Goal: Task Accomplishment & Management: Manage account settings

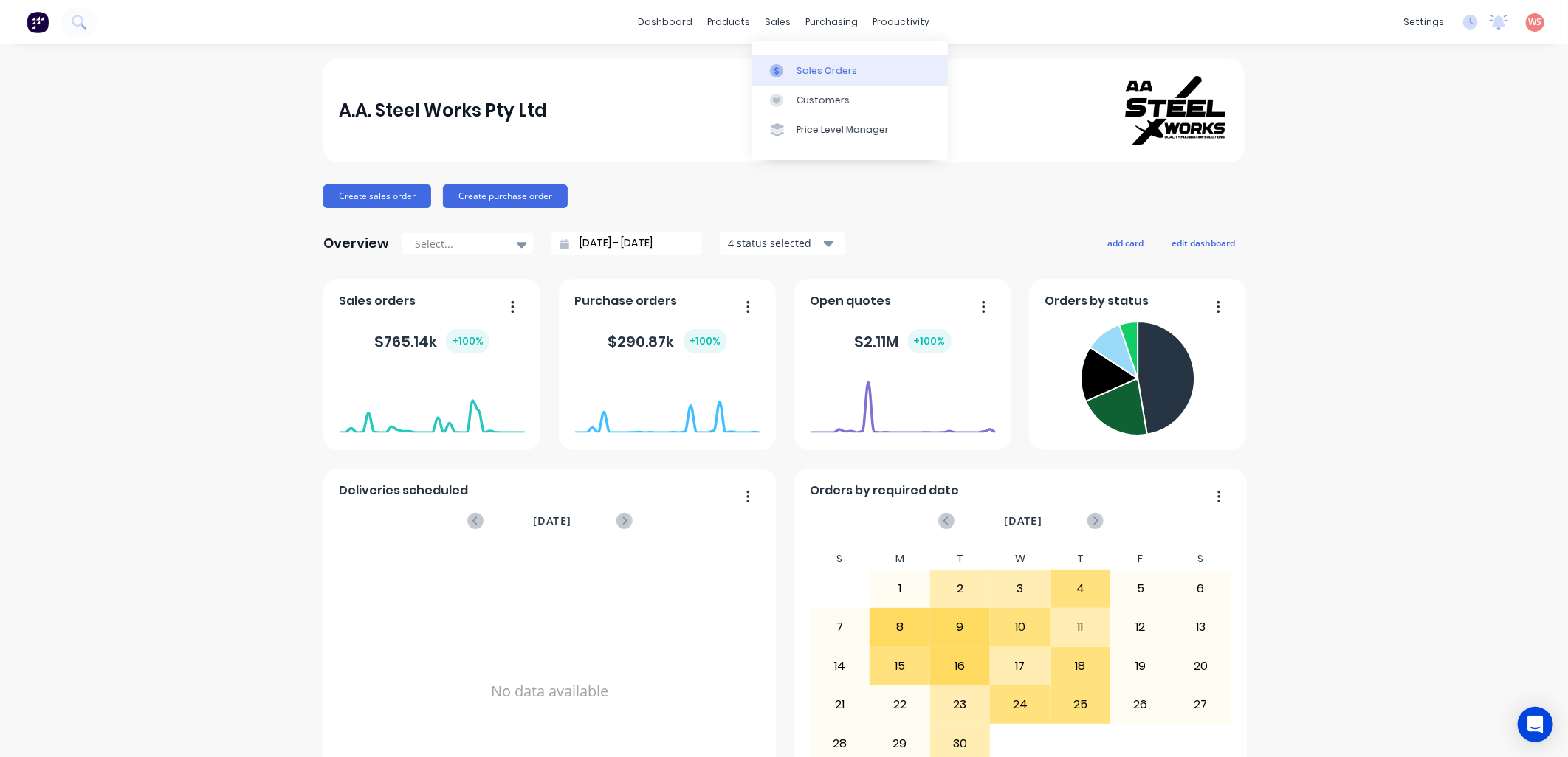
click at [826, 71] on div "Sales Orders" at bounding box center [827, 71] width 61 height 14
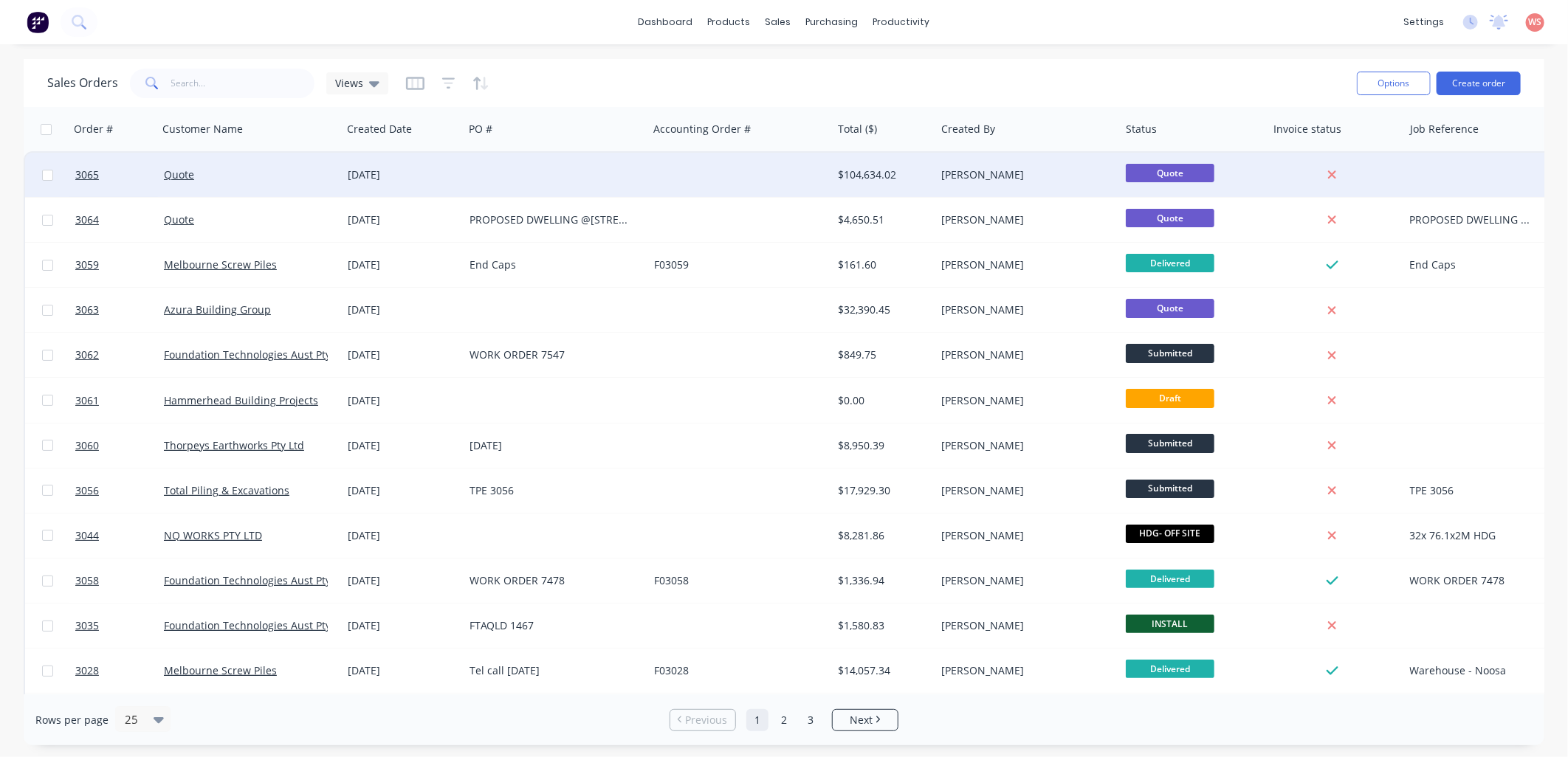
click at [397, 176] on div "[DATE]" at bounding box center [402, 174] width 110 height 15
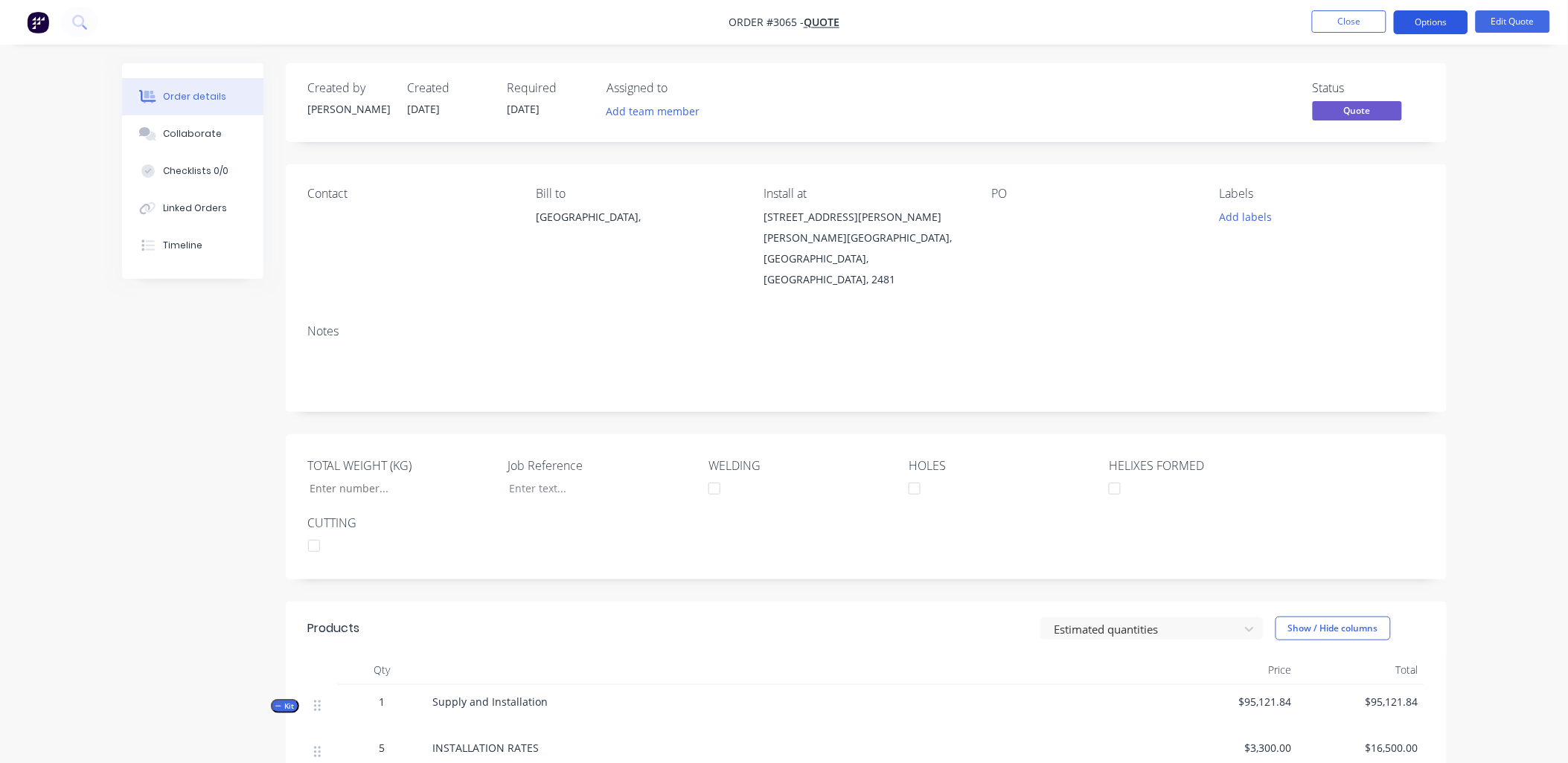
click at [1452, 26] on button "Options" at bounding box center [1431, 23] width 74 height 24
click at [1534, 20] on button "Edit Quote" at bounding box center [1513, 22] width 74 height 23
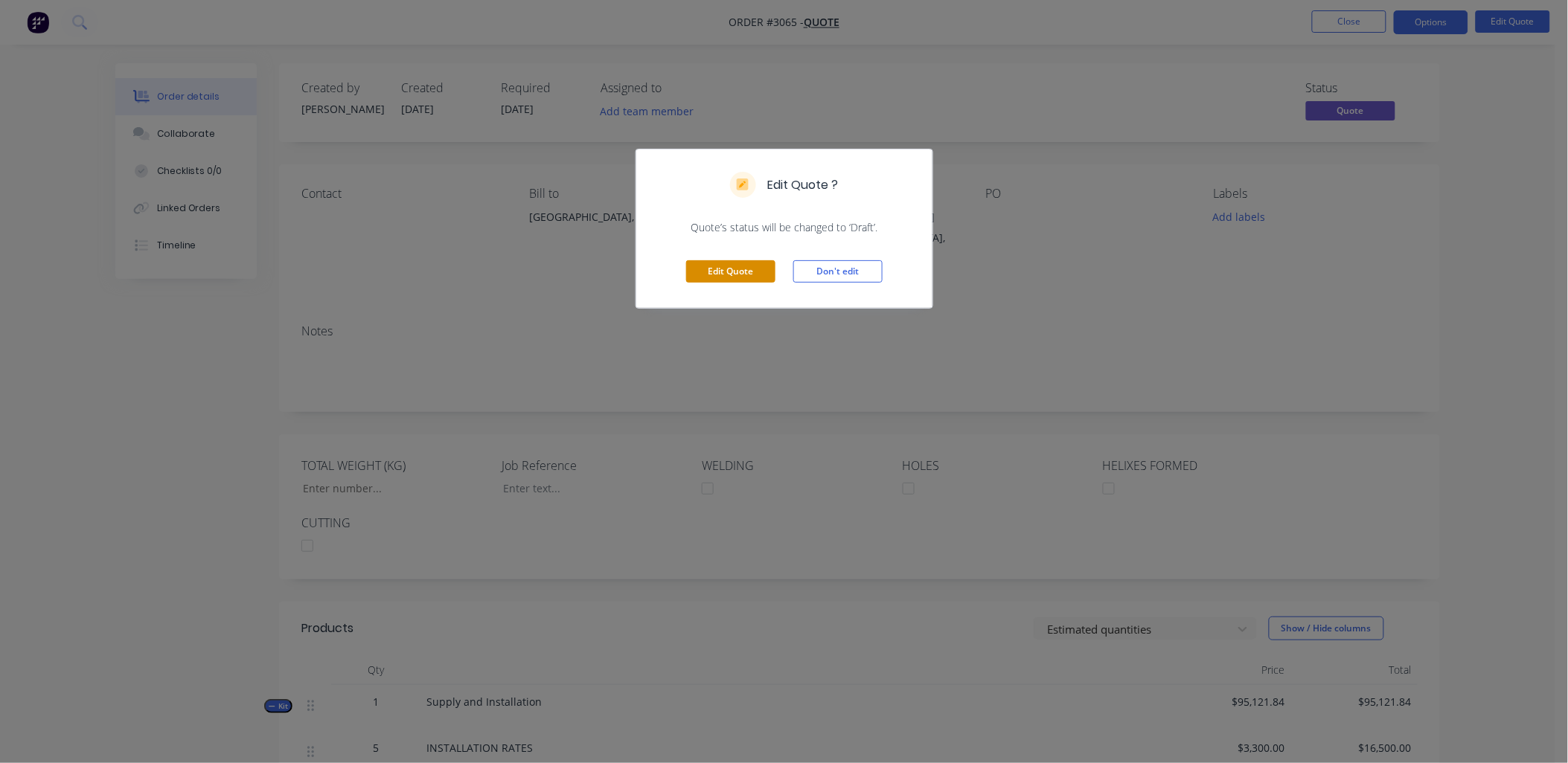
click at [703, 280] on button "Edit Quote" at bounding box center [731, 271] width 90 height 23
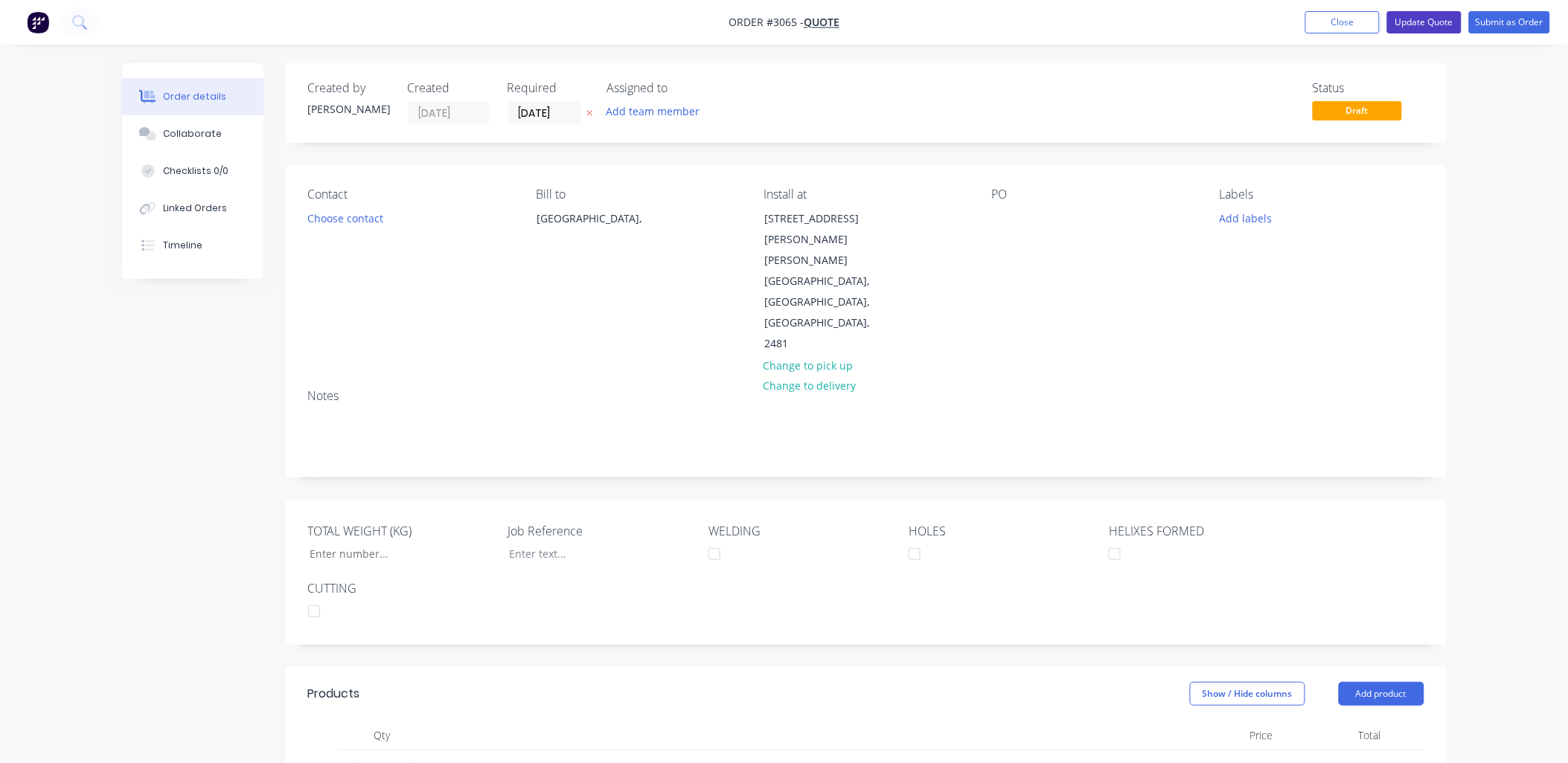
click at [1415, 27] on button "Update Quote" at bounding box center [1424, 22] width 74 height 23
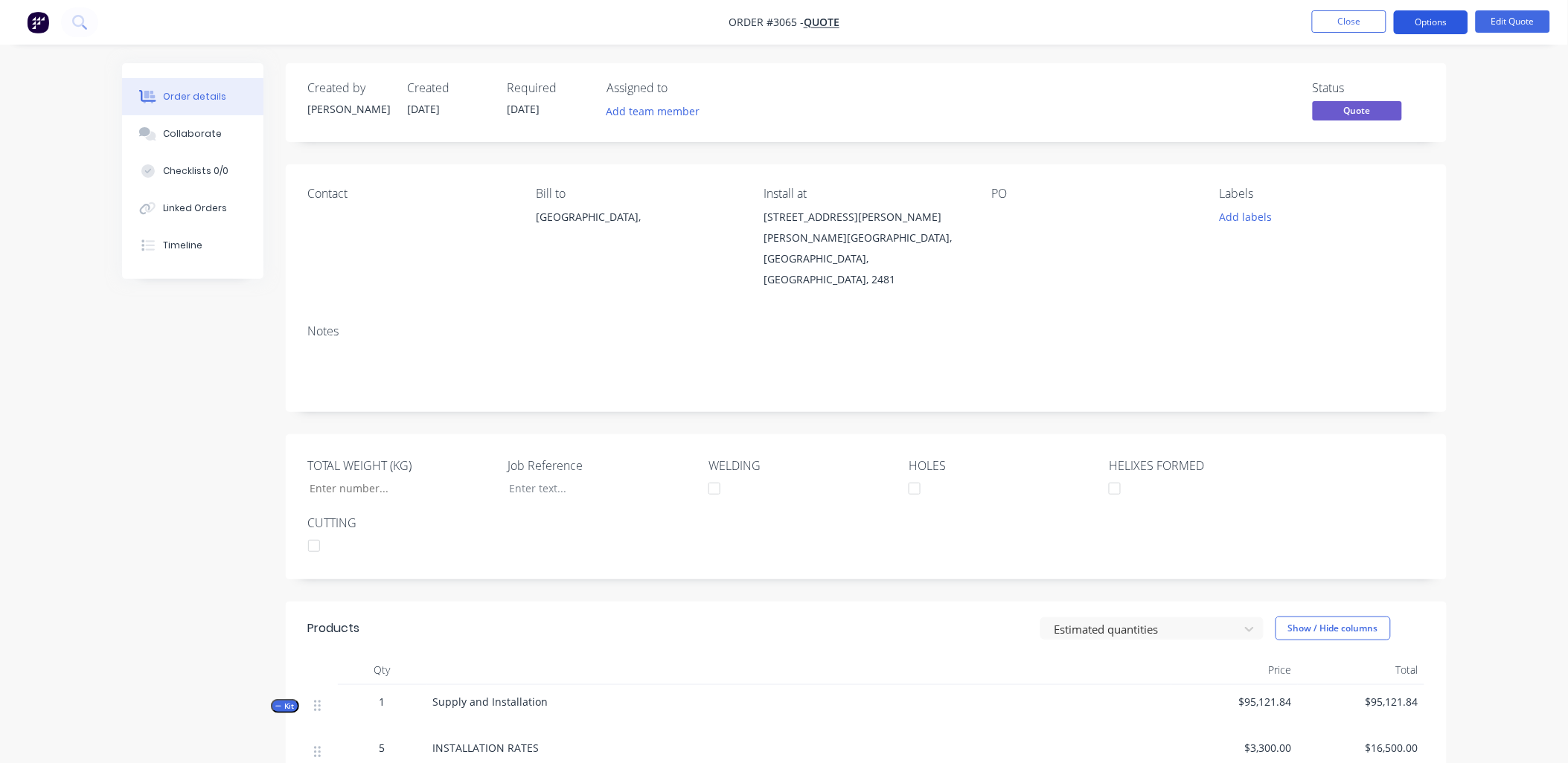
click at [1437, 30] on button "Options" at bounding box center [1431, 23] width 74 height 24
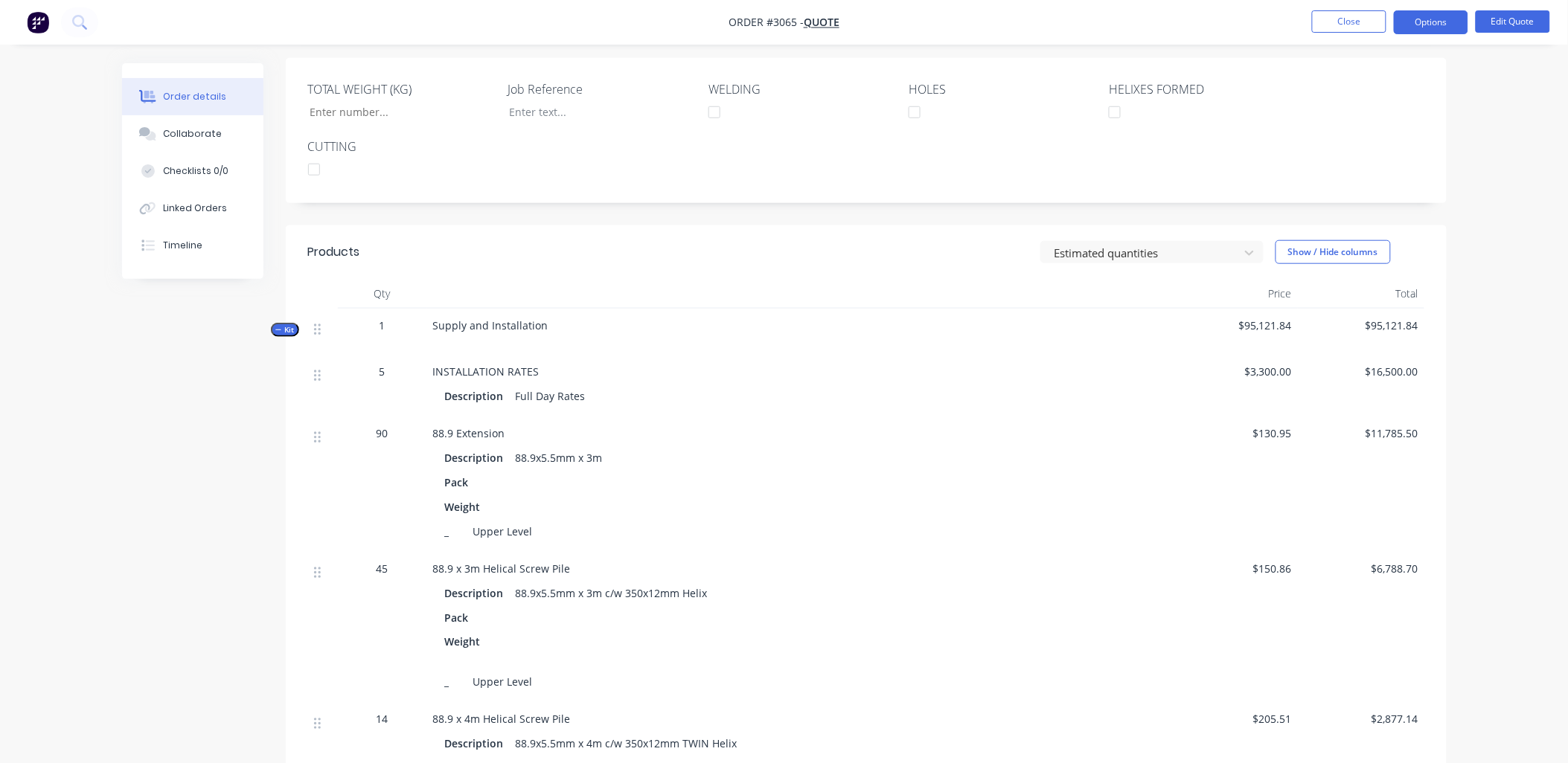
scroll to position [441, 0]
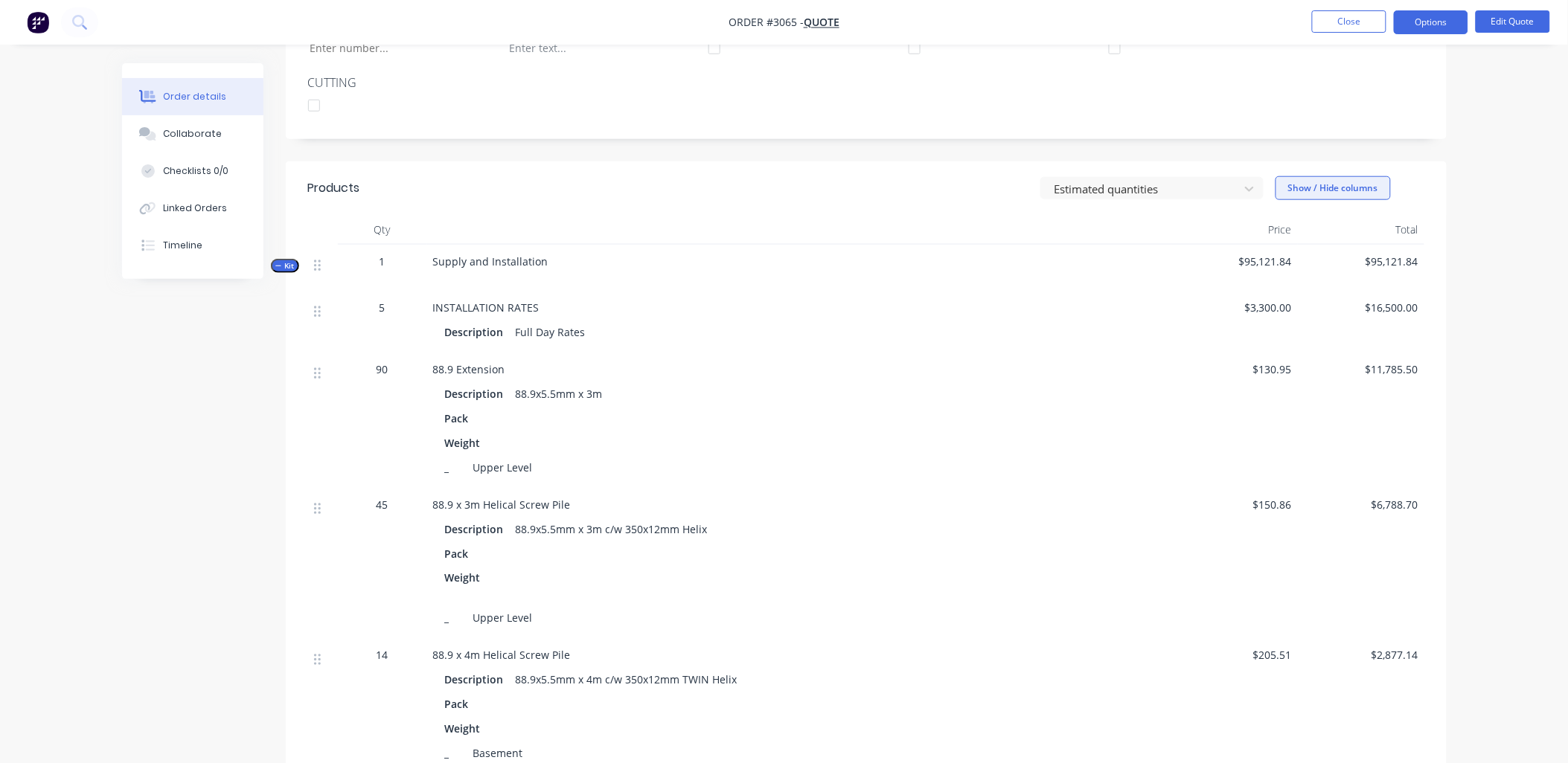
click at [1318, 176] on button "Show / Hide columns" at bounding box center [1333, 188] width 115 height 24
click at [1301, 212] on label "Cost" at bounding box center [1295, 217] width 26 height 13
click at [1282, 211] on input "Cost" at bounding box center [1282, 211] width 0 height 0
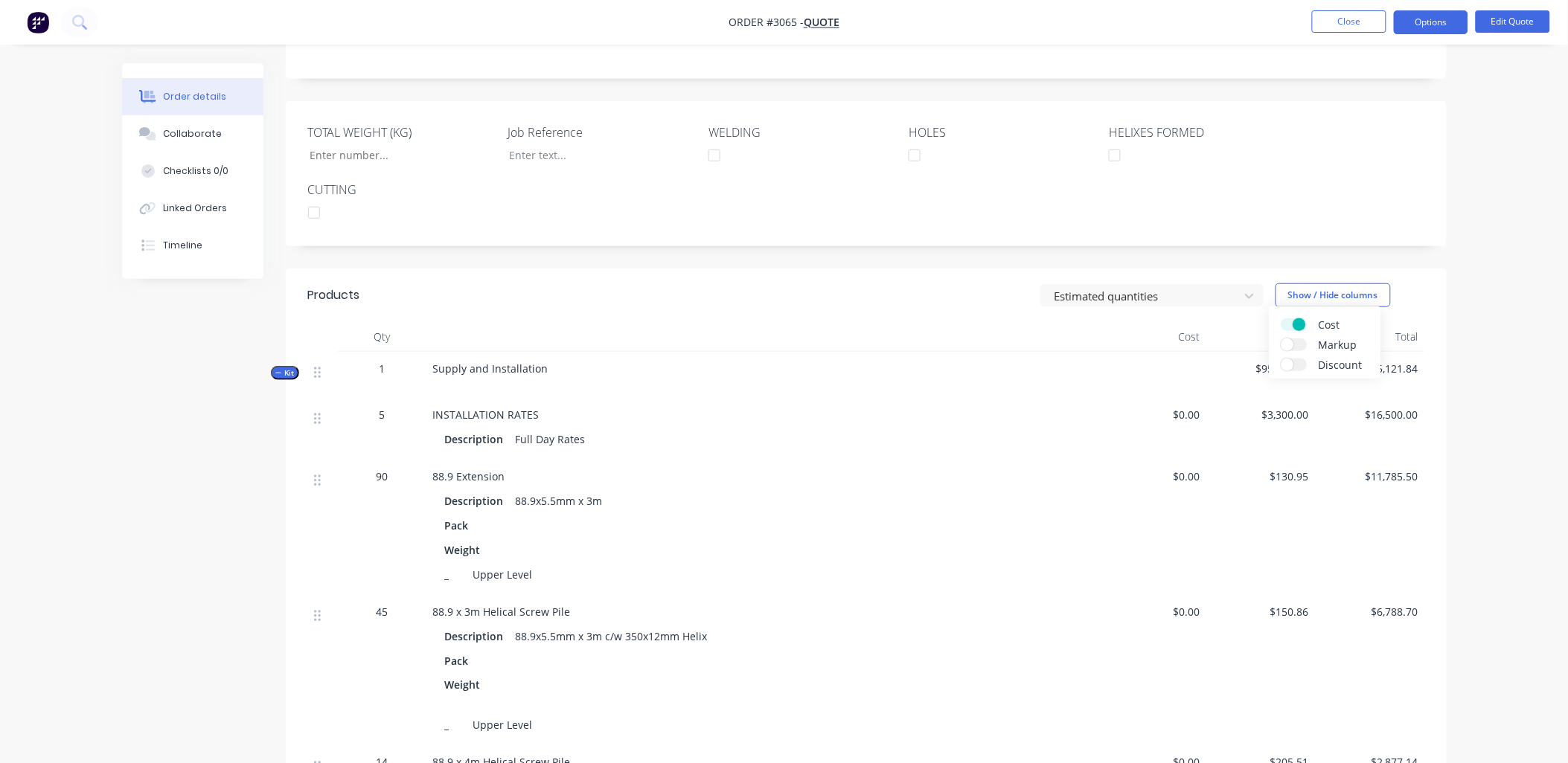
scroll to position [380, 0]
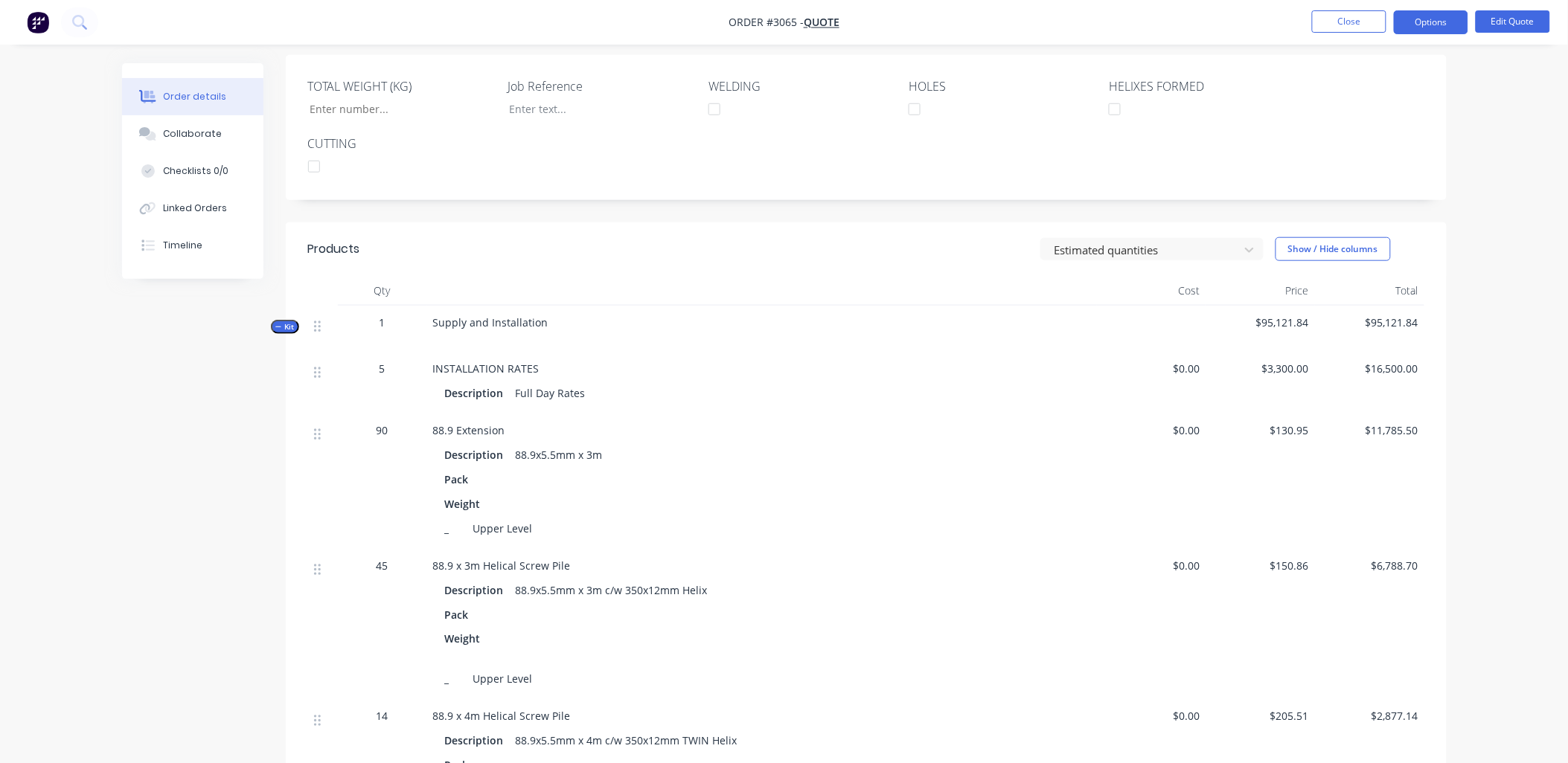
click at [476, 391] on div "INSTALLATION RATES Description Full Day Rates" at bounding box center [761, 382] width 670 height 62
click at [1534, 16] on button "Edit Quote" at bounding box center [1513, 22] width 74 height 23
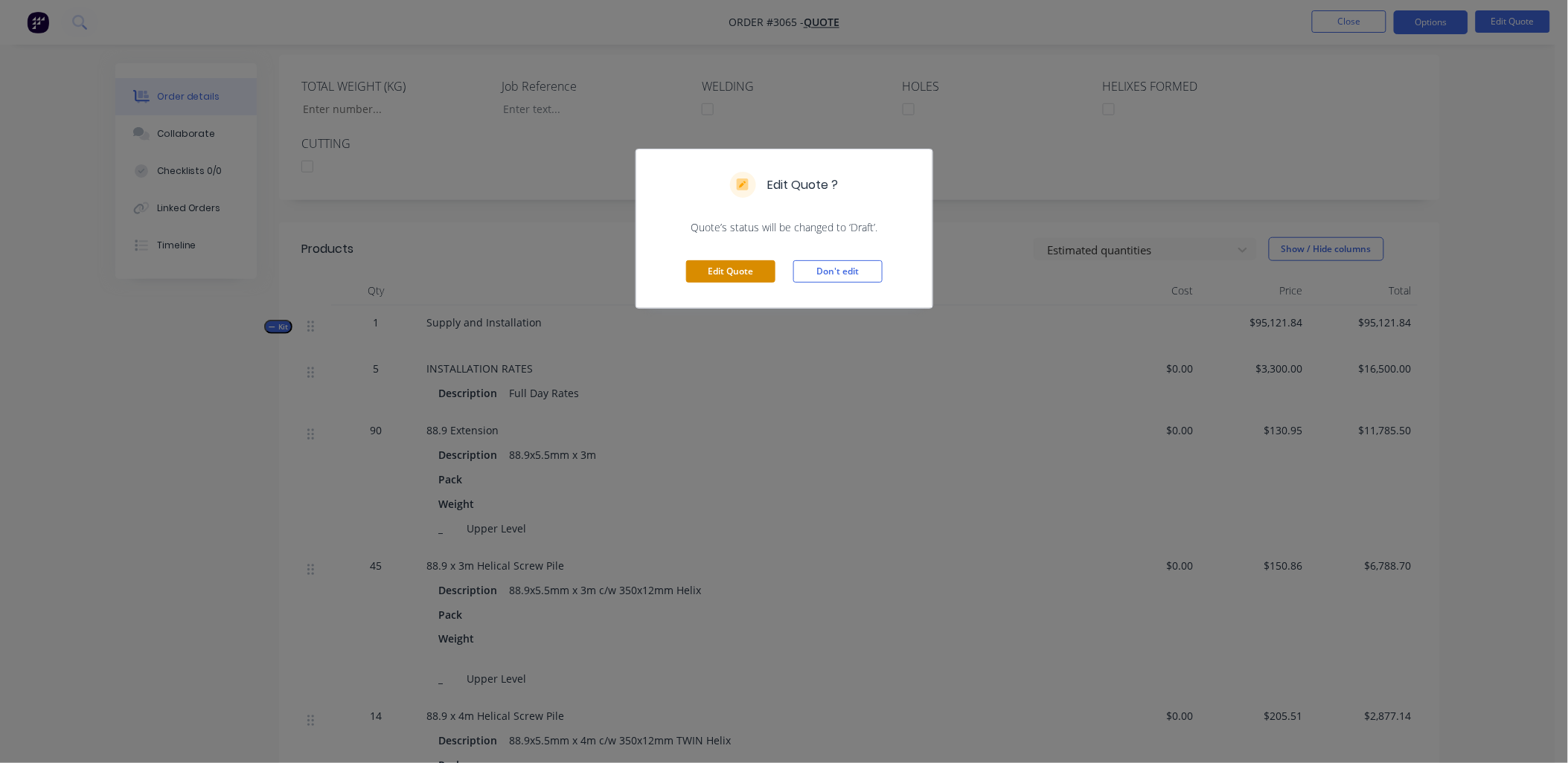
click at [737, 268] on button "Edit Quote" at bounding box center [731, 271] width 90 height 23
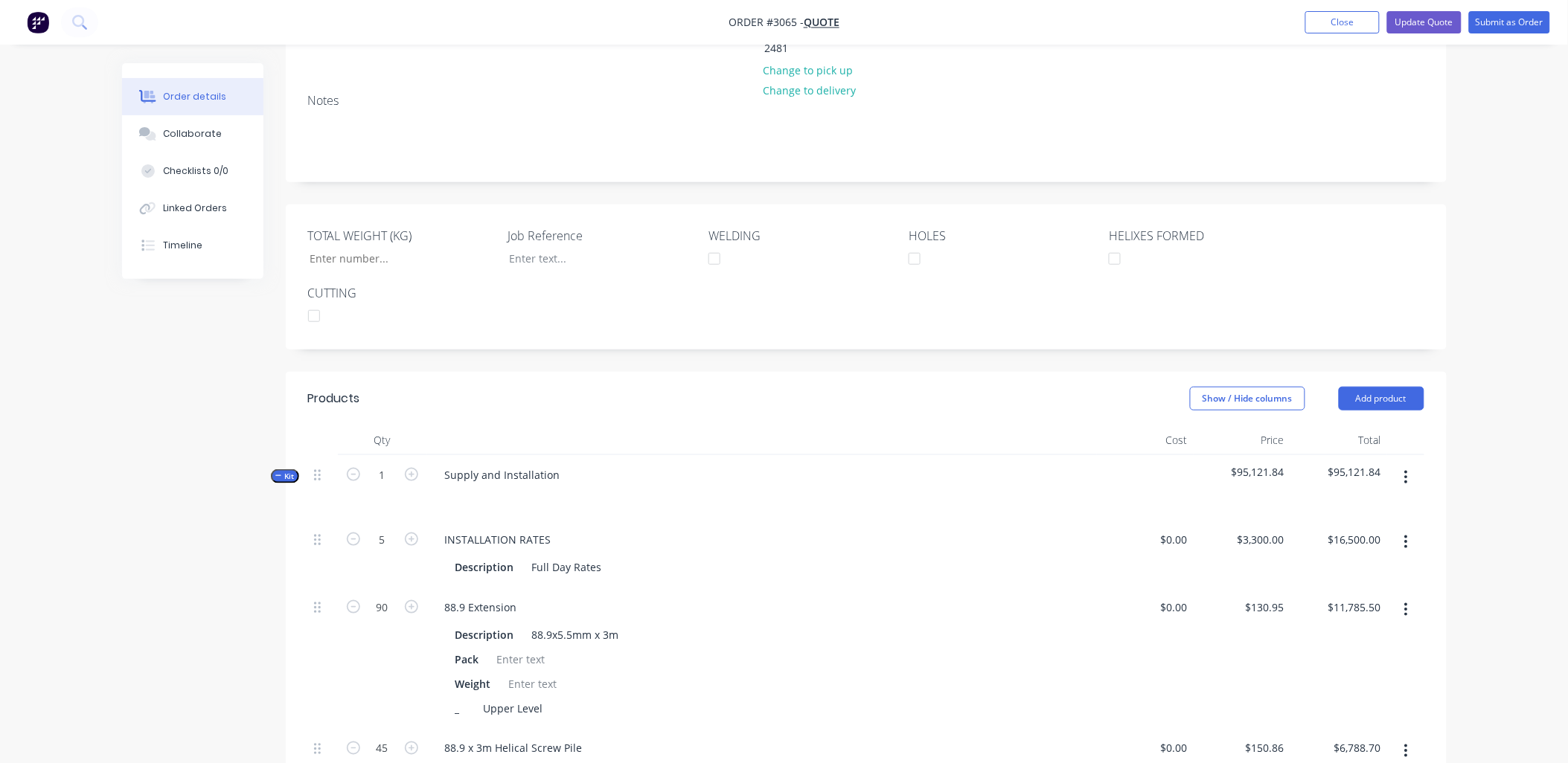
scroll to position [330, 0]
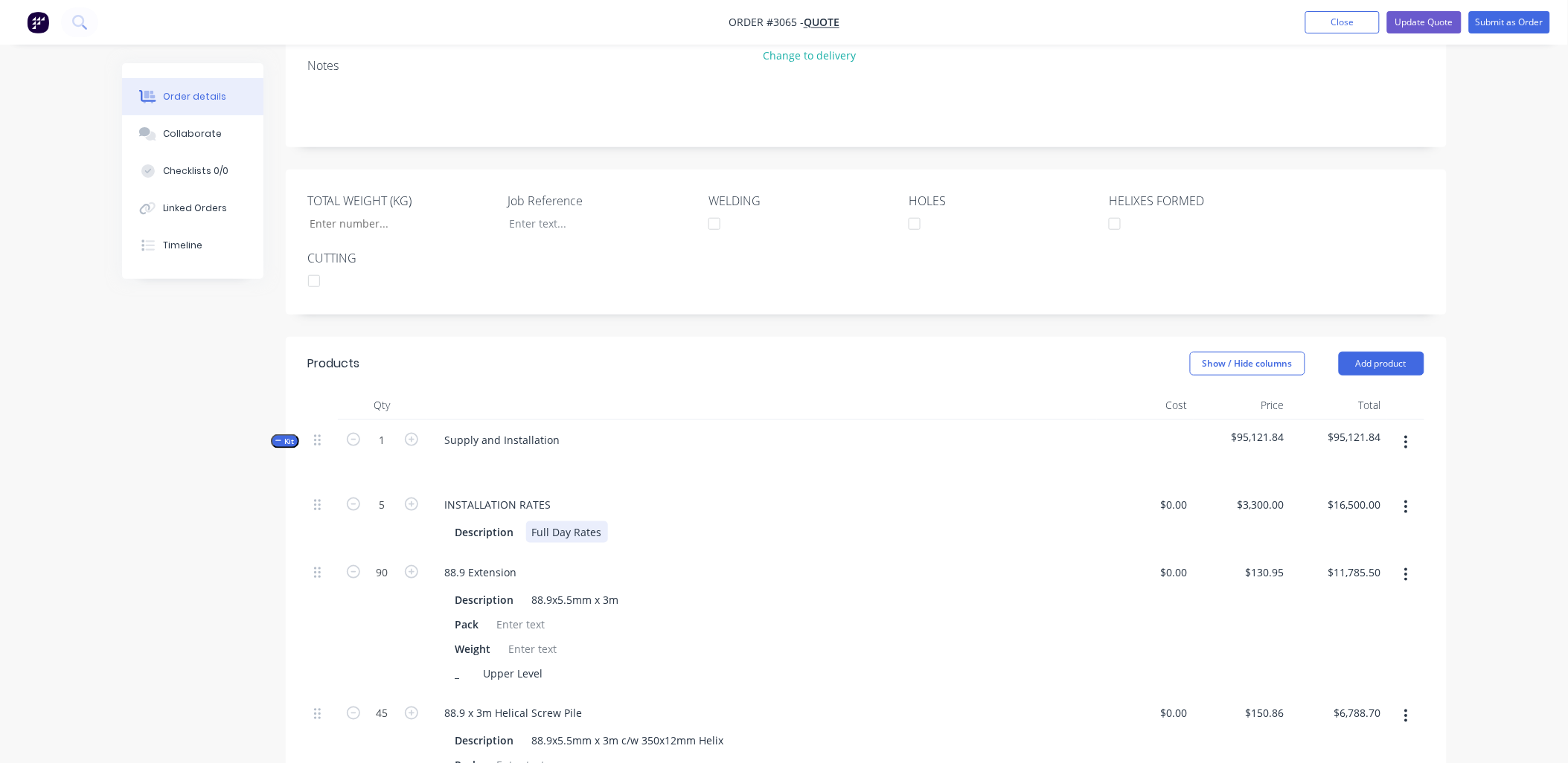
click at [554, 521] on div "Full Day Rates" at bounding box center [567, 532] width 82 height 22
click at [596, 521] on div "Full Day Rates" at bounding box center [567, 532] width 82 height 22
click at [601, 521] on div "Full Day Rates" at bounding box center [567, 532] width 82 height 22
click at [623, 521] on div "Full Day Rates Incs Operator, 1x Labourer" at bounding box center [635, 532] width 218 height 22
click at [623, 521] on div "Full Day Rates Incs Supervisor, Operator, 1x Labourer" at bounding box center [665, 532] width 277 height 22
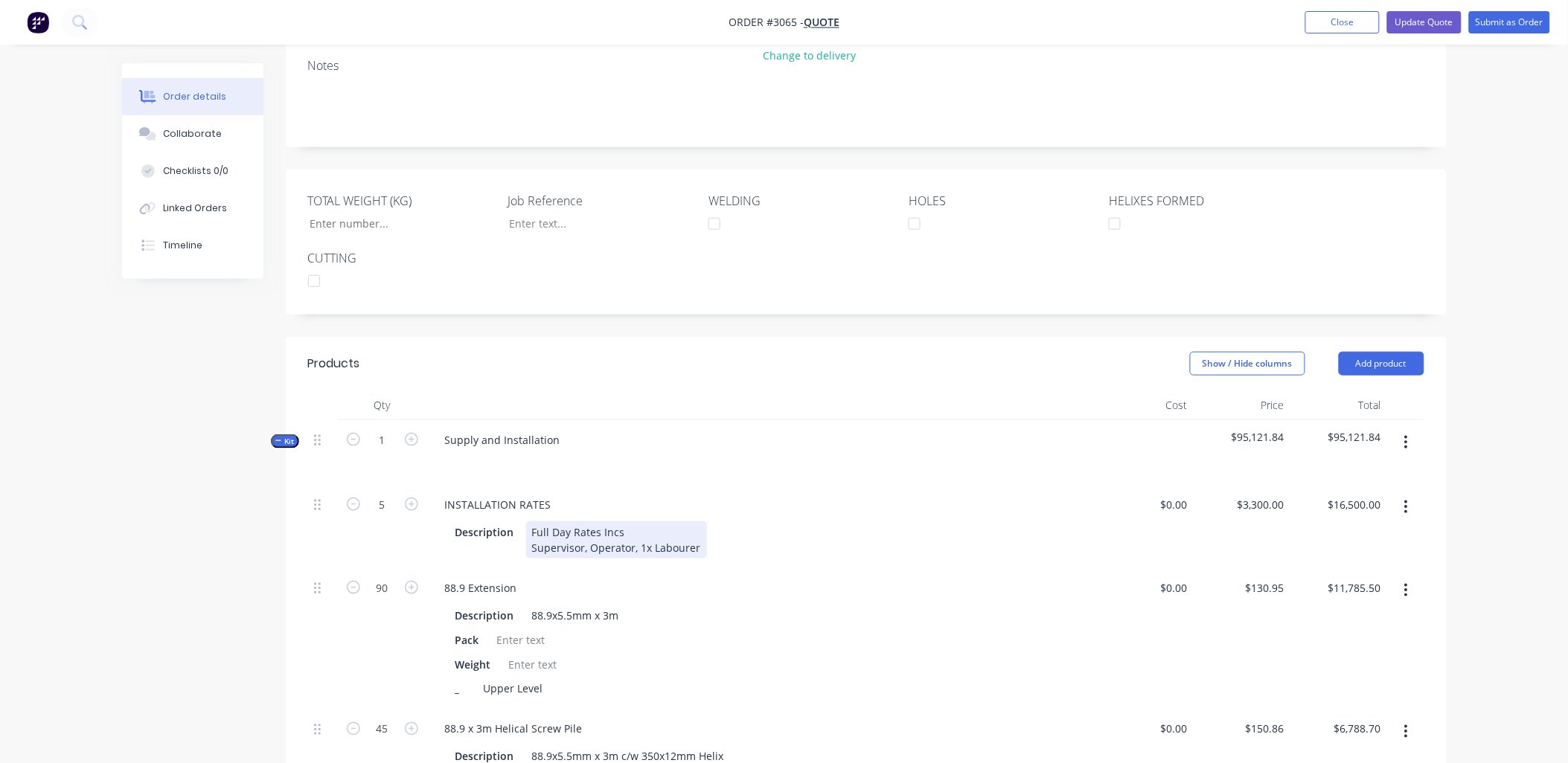
drag, startPoint x: 626, startPoint y: 449, endPoint x: 601, endPoint y: 544, distance: 98.2
click at [603, 521] on div "Full Day Rates Incs Supervisor, Operator, 1x Labourer" at bounding box center [616, 540] width 180 height 37
click at [794, 390] on div at bounding box center [761, 405] width 670 height 30
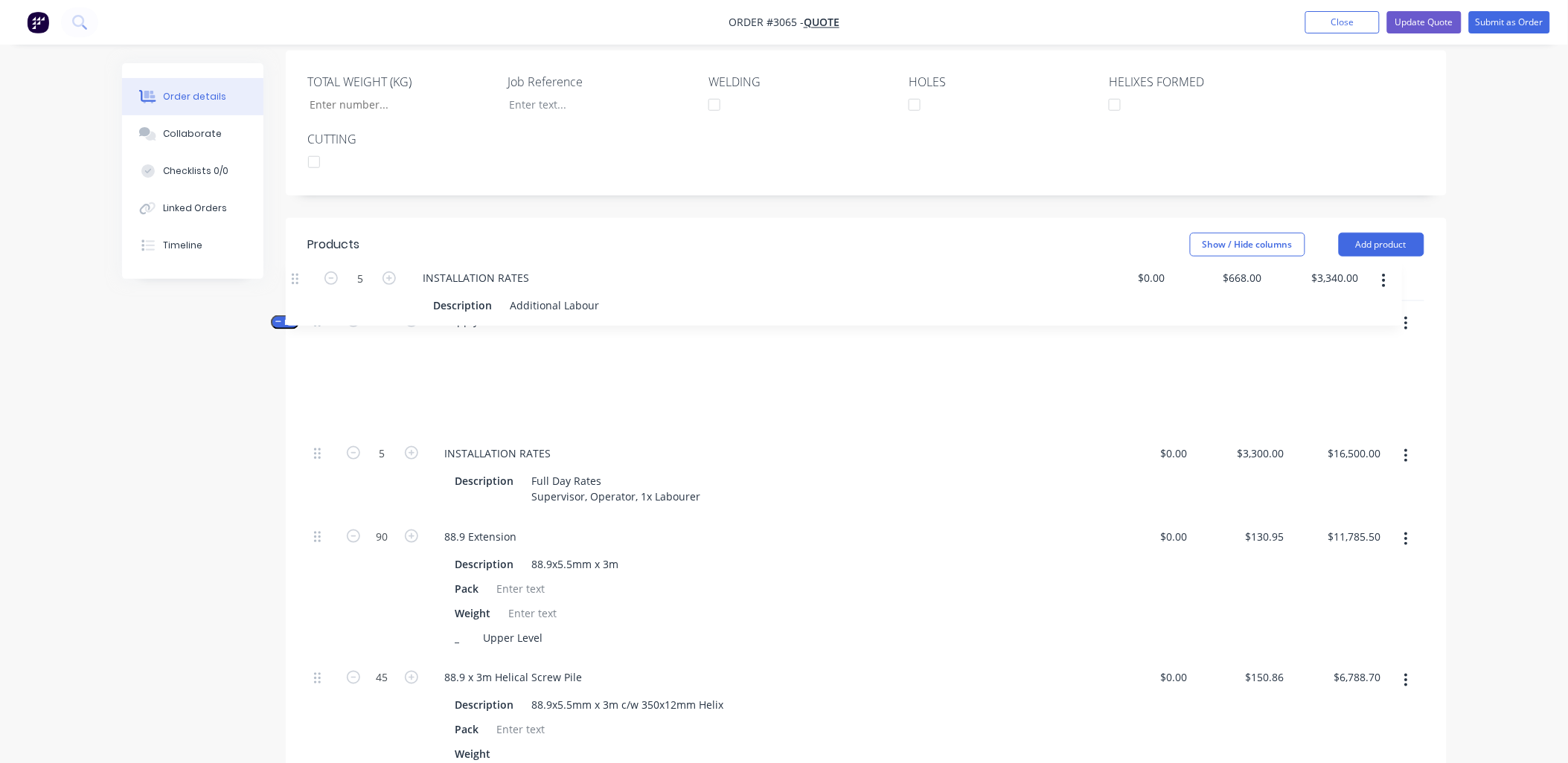
scroll to position [448, 0]
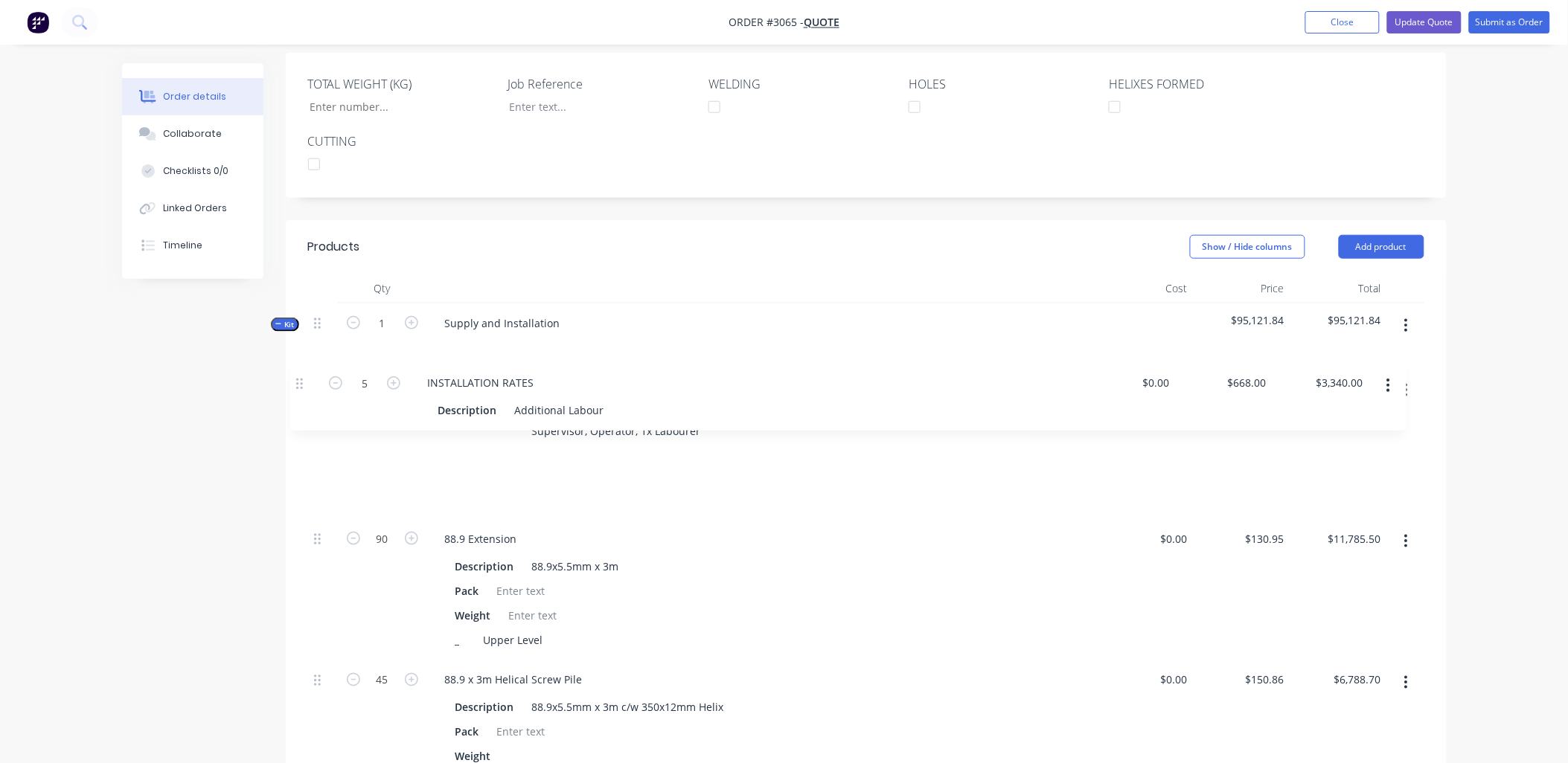
drag, startPoint x: 321, startPoint y: 481, endPoint x: 302, endPoint y: 382, distance: 100.8
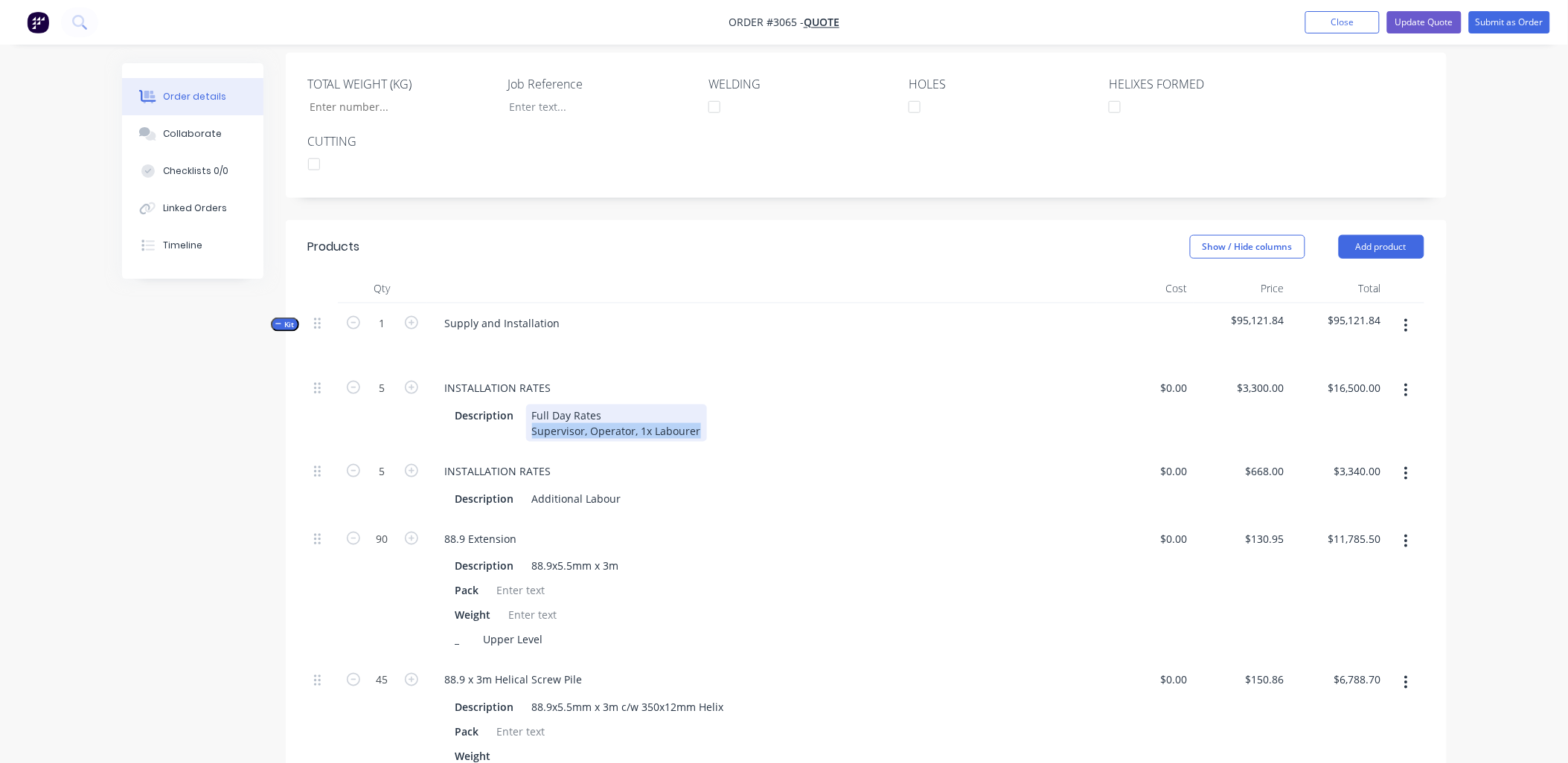
drag, startPoint x: 696, startPoint y: 353, endPoint x: 508, endPoint y: 354, distance: 188.0
click at [508, 405] on div "Description Full Day Rates Supervisor, Operator, 1x Labourer" at bounding box center [759, 424] width 619 height 37
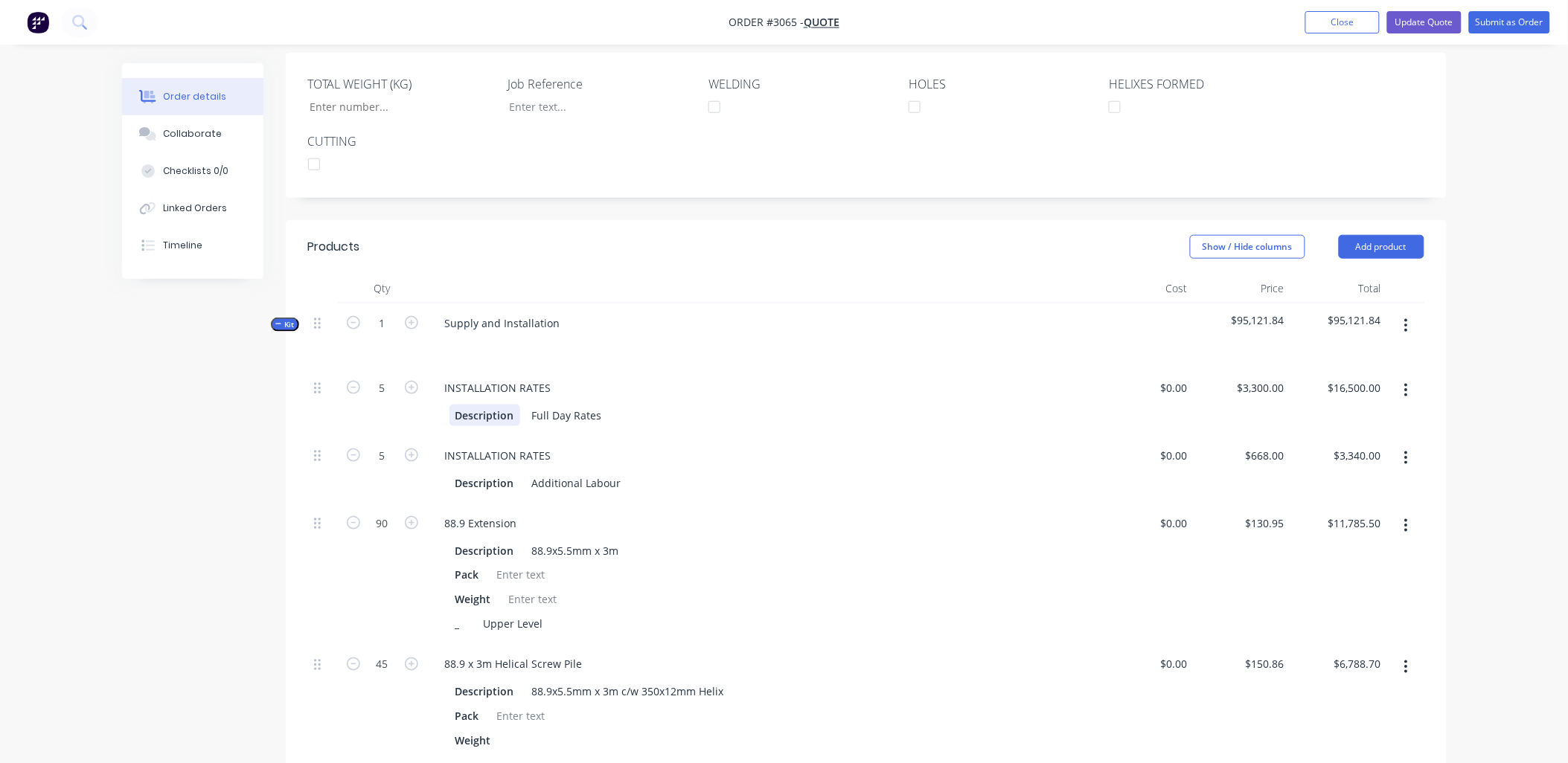
click at [457, 405] on div "Description Full Day Rates" at bounding box center [759, 416] width 619 height 22
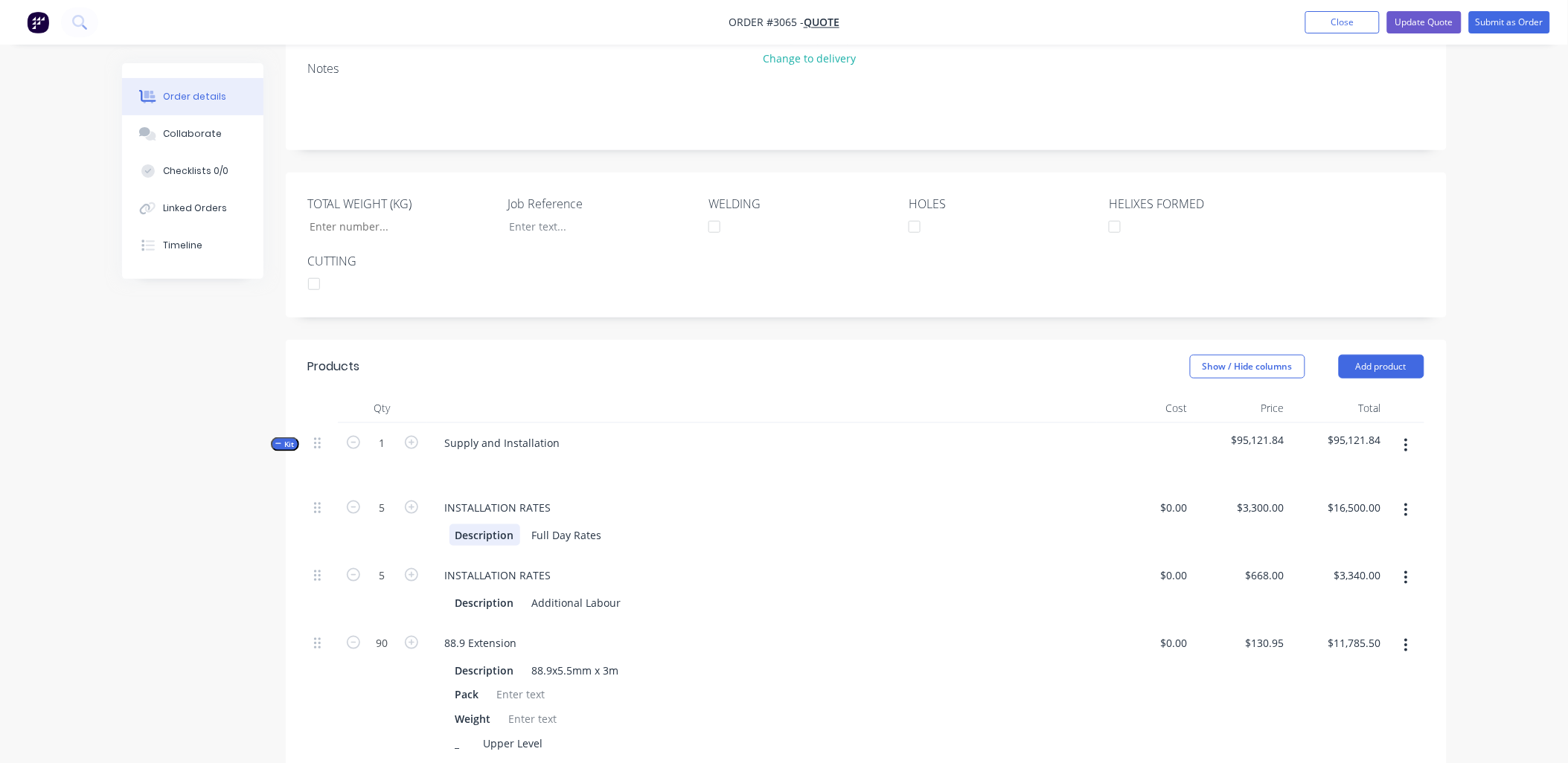
scroll to position [0, 0]
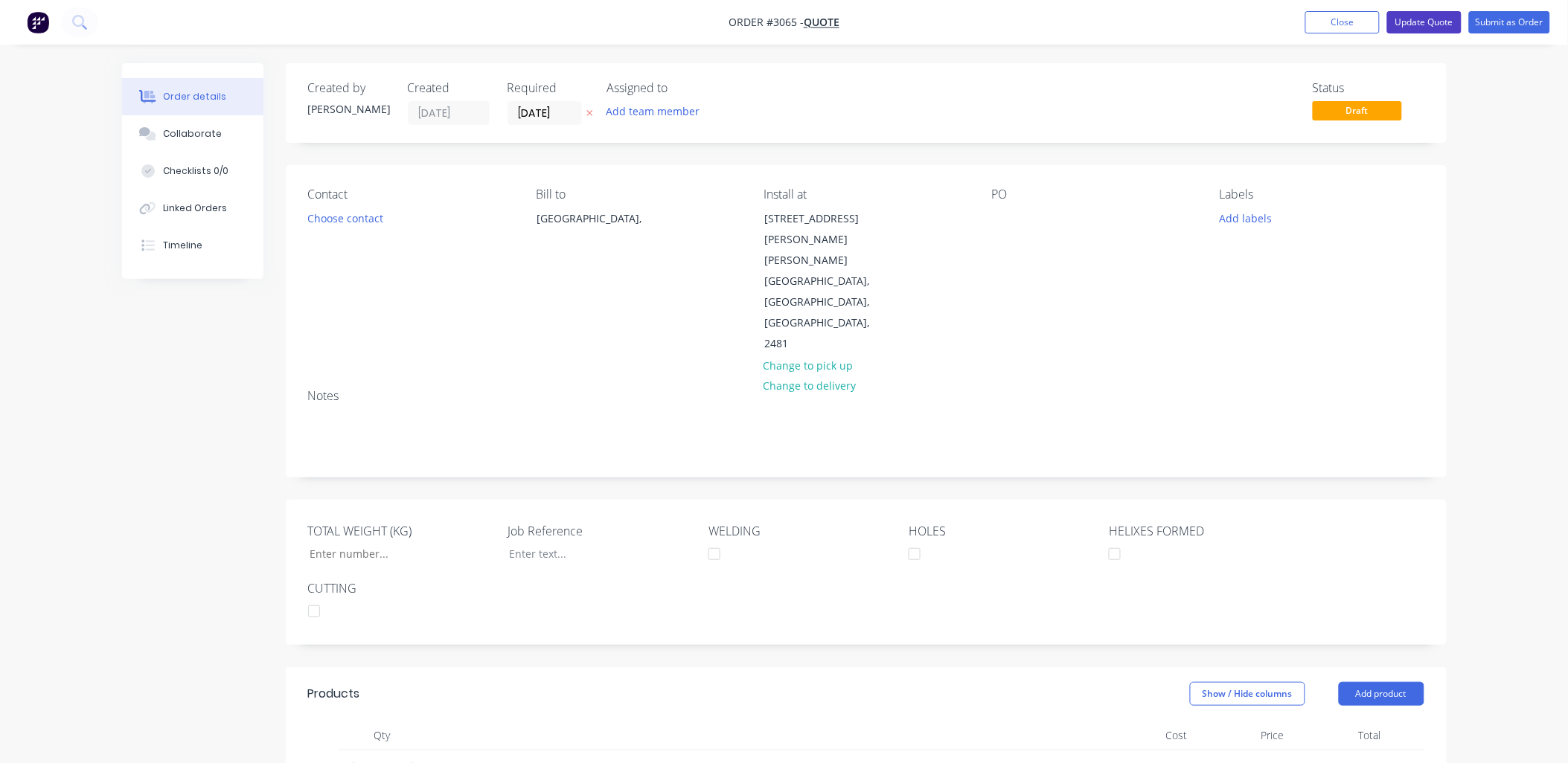
click at [1425, 16] on button "Update Quote" at bounding box center [1424, 22] width 74 height 23
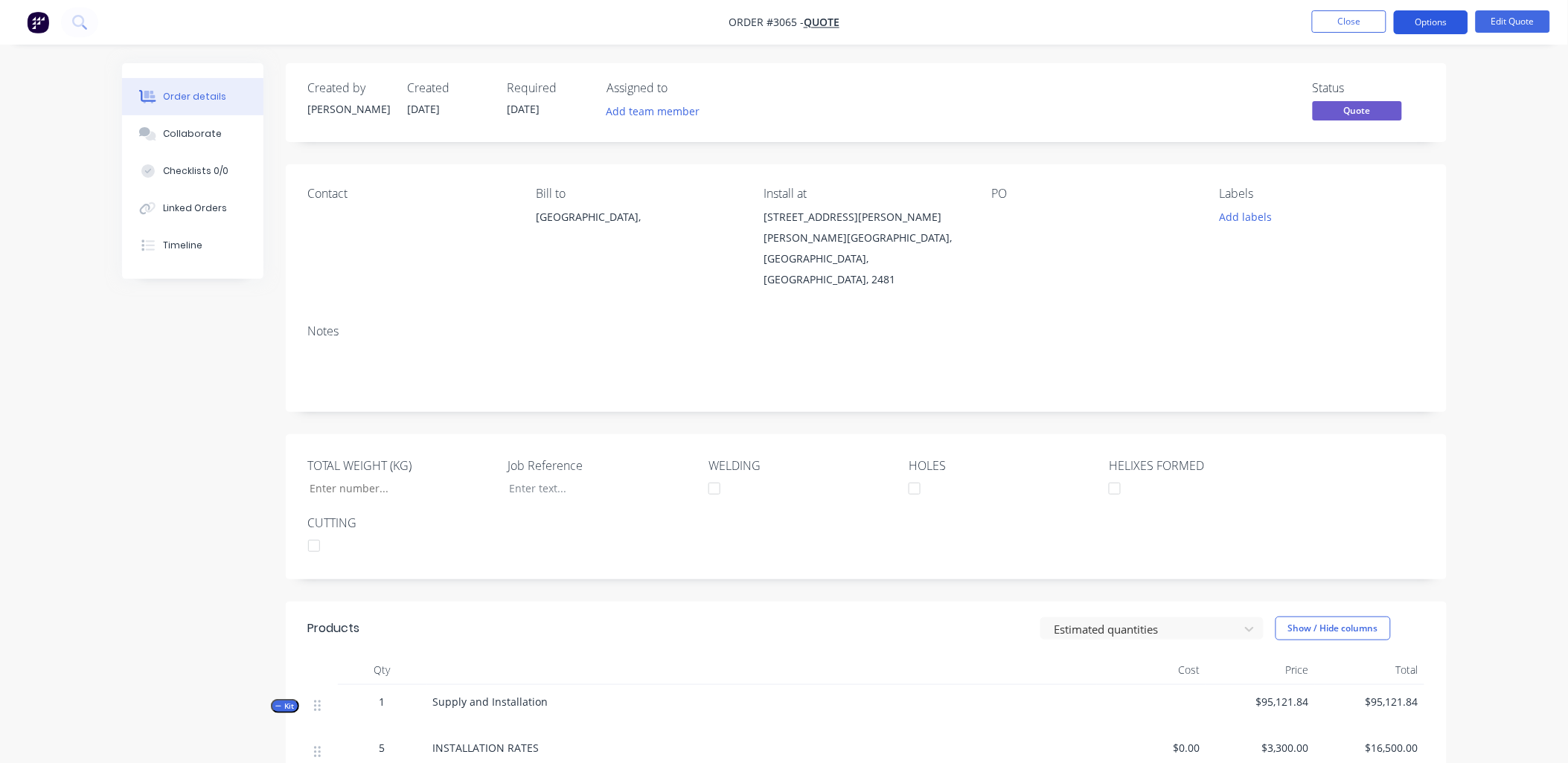
click at [1433, 23] on button "Options" at bounding box center [1431, 23] width 74 height 24
click at [1377, 62] on div "EMAIL / PRINT" at bounding box center [1387, 60] width 137 height 20
click at [1370, 58] on div "EMAIL / PRINT" at bounding box center [1387, 60] width 137 height 20
click at [1089, 324] on div "Notes" at bounding box center [866, 331] width 1116 height 14
click at [211, 127] on div "Collaborate" at bounding box center [192, 134] width 59 height 14
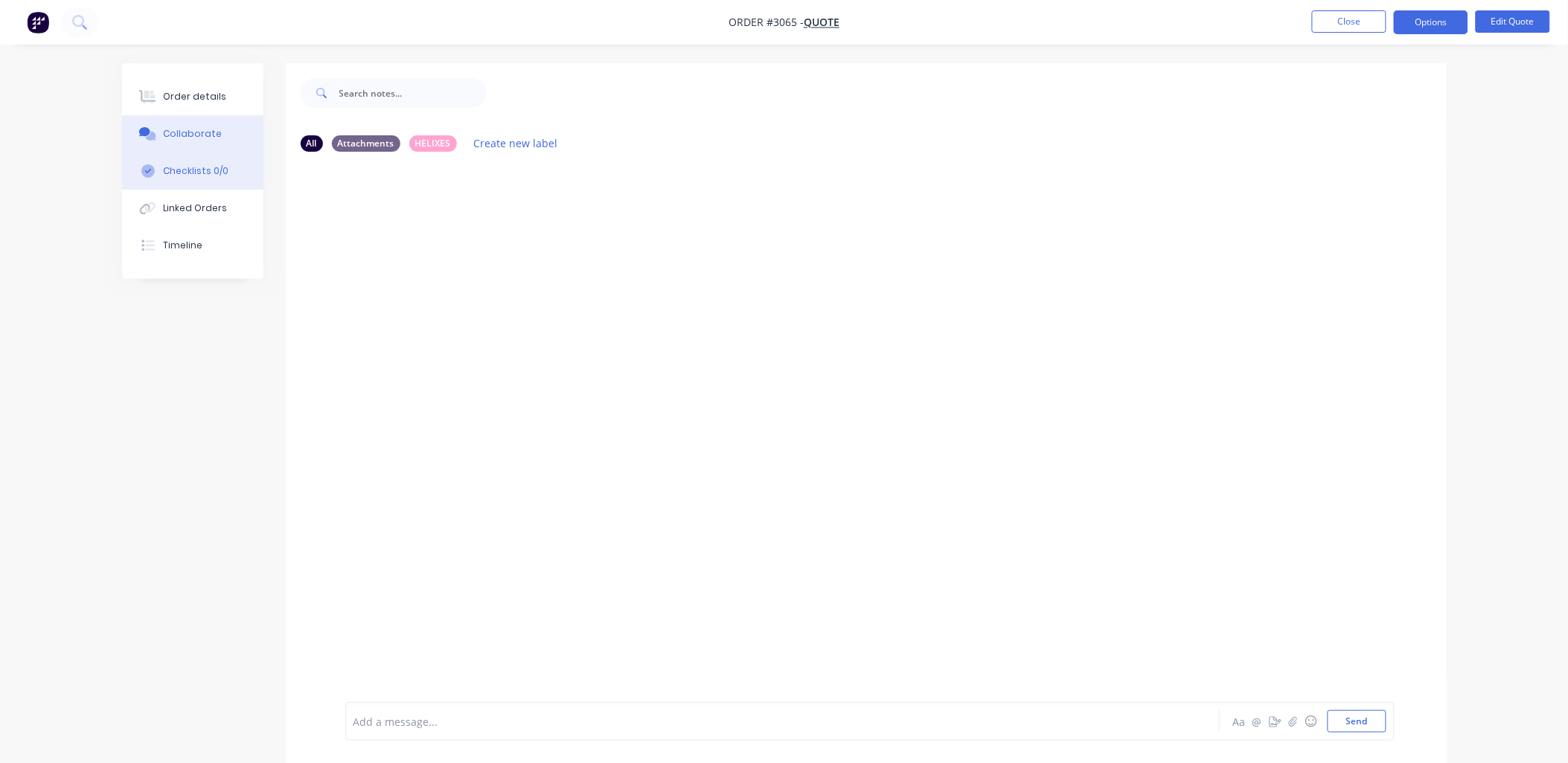
click at [182, 166] on div "Checklists 0/0" at bounding box center [195, 172] width 65 height 14
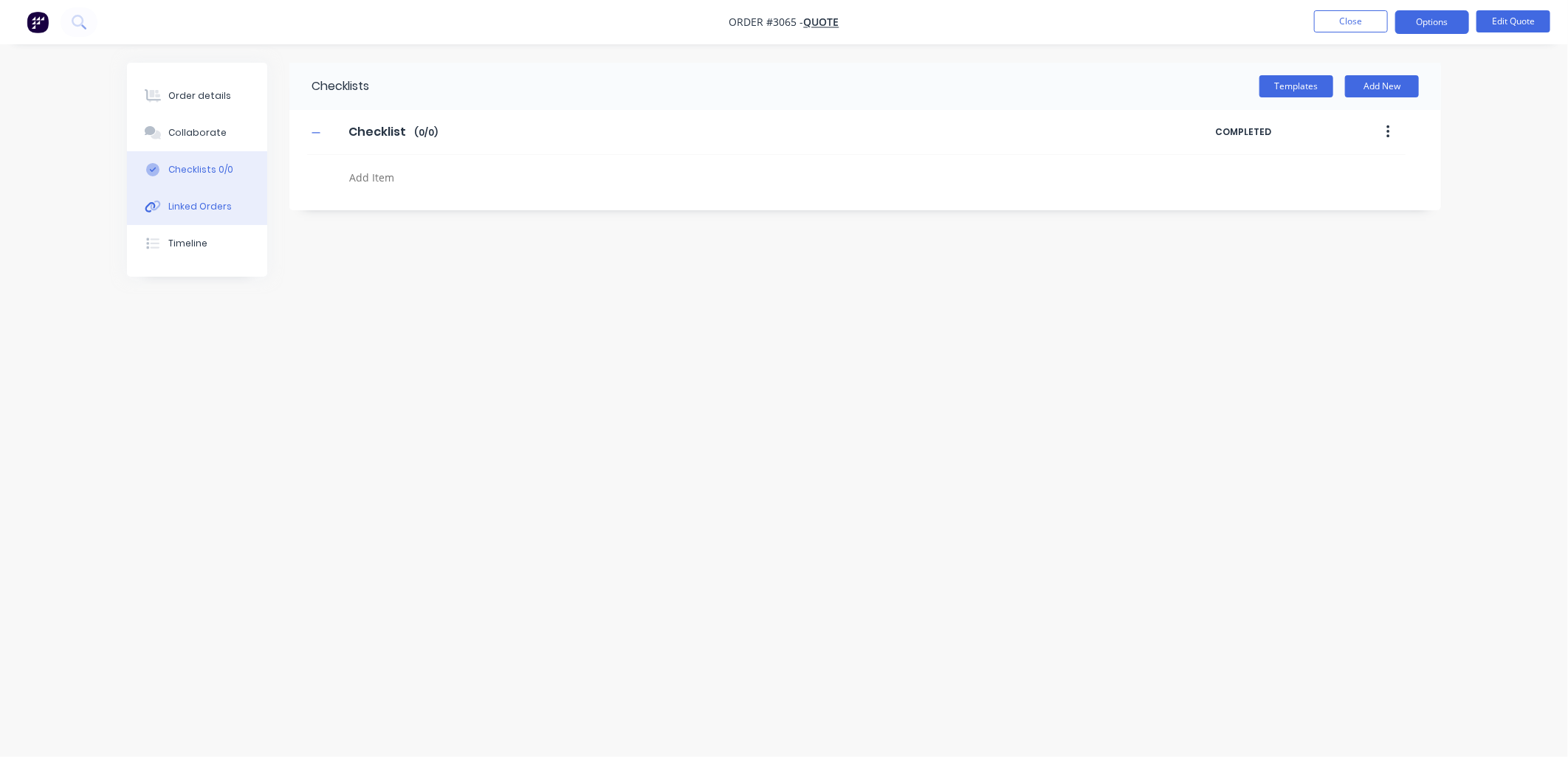
click at [183, 207] on div "Linked Orders" at bounding box center [200, 207] width 64 height 14
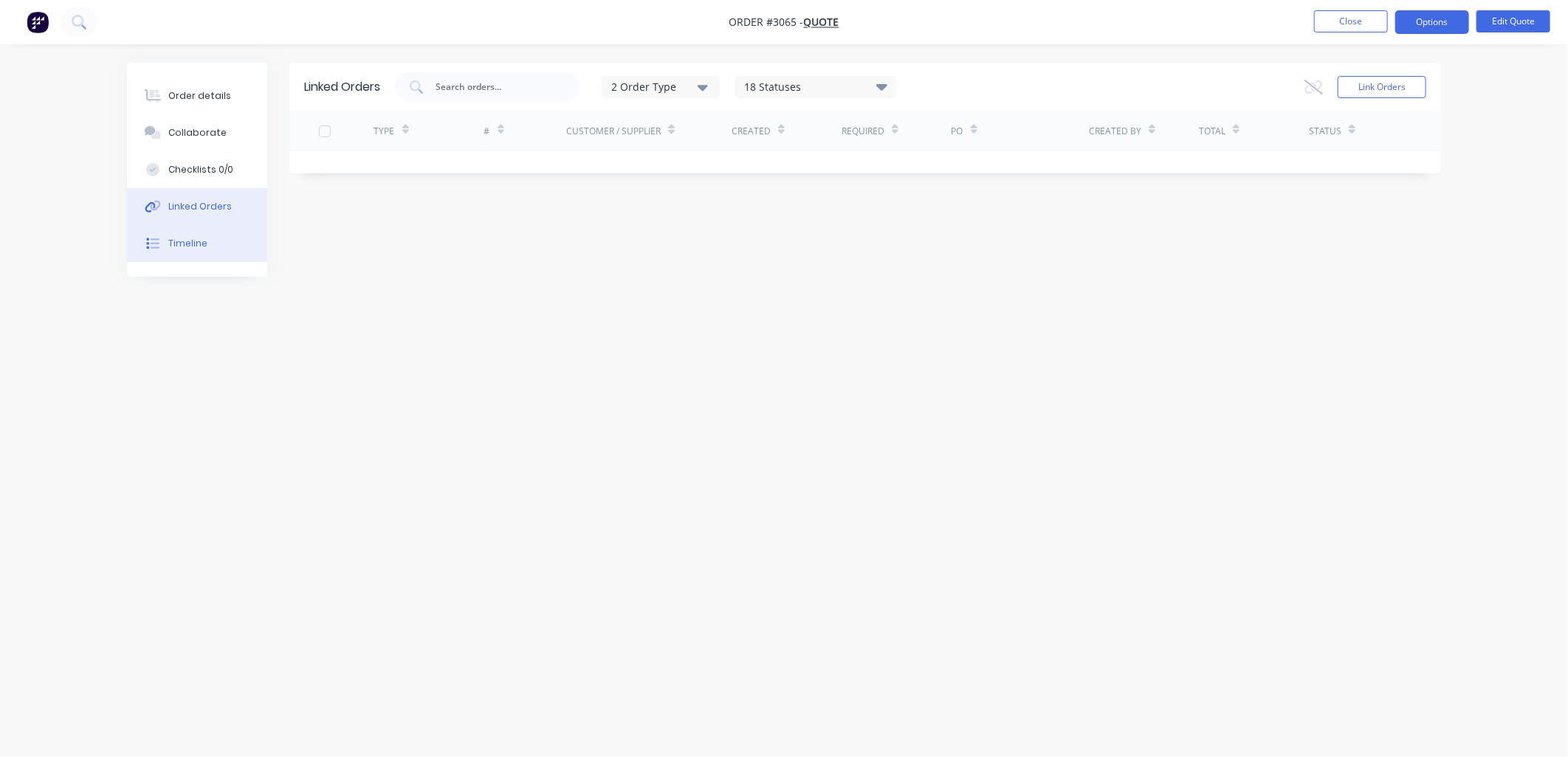
click at [179, 244] on div "Timeline" at bounding box center [188, 244] width 39 height 14
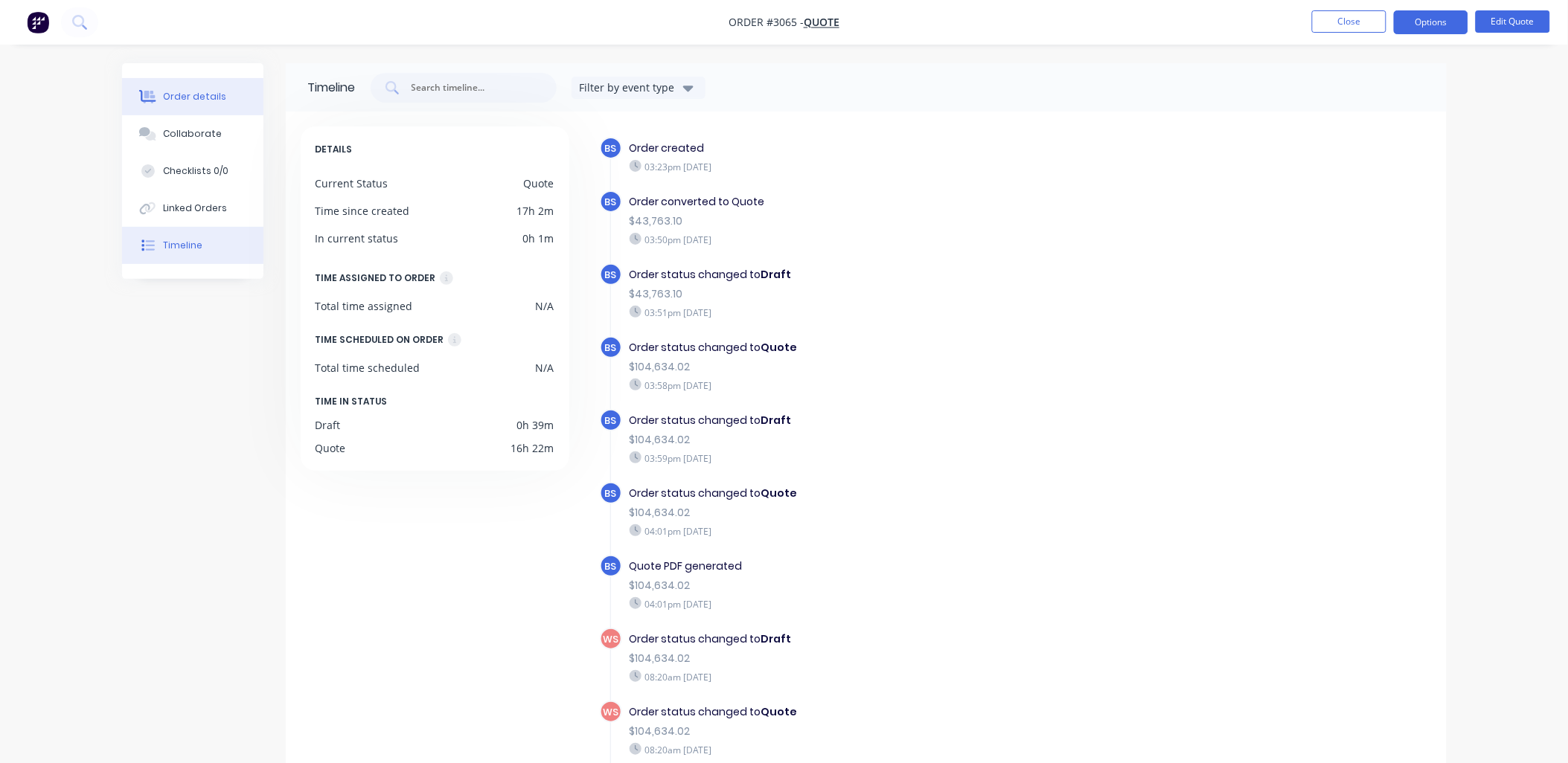
click at [196, 102] on div "Order details" at bounding box center [194, 97] width 63 height 14
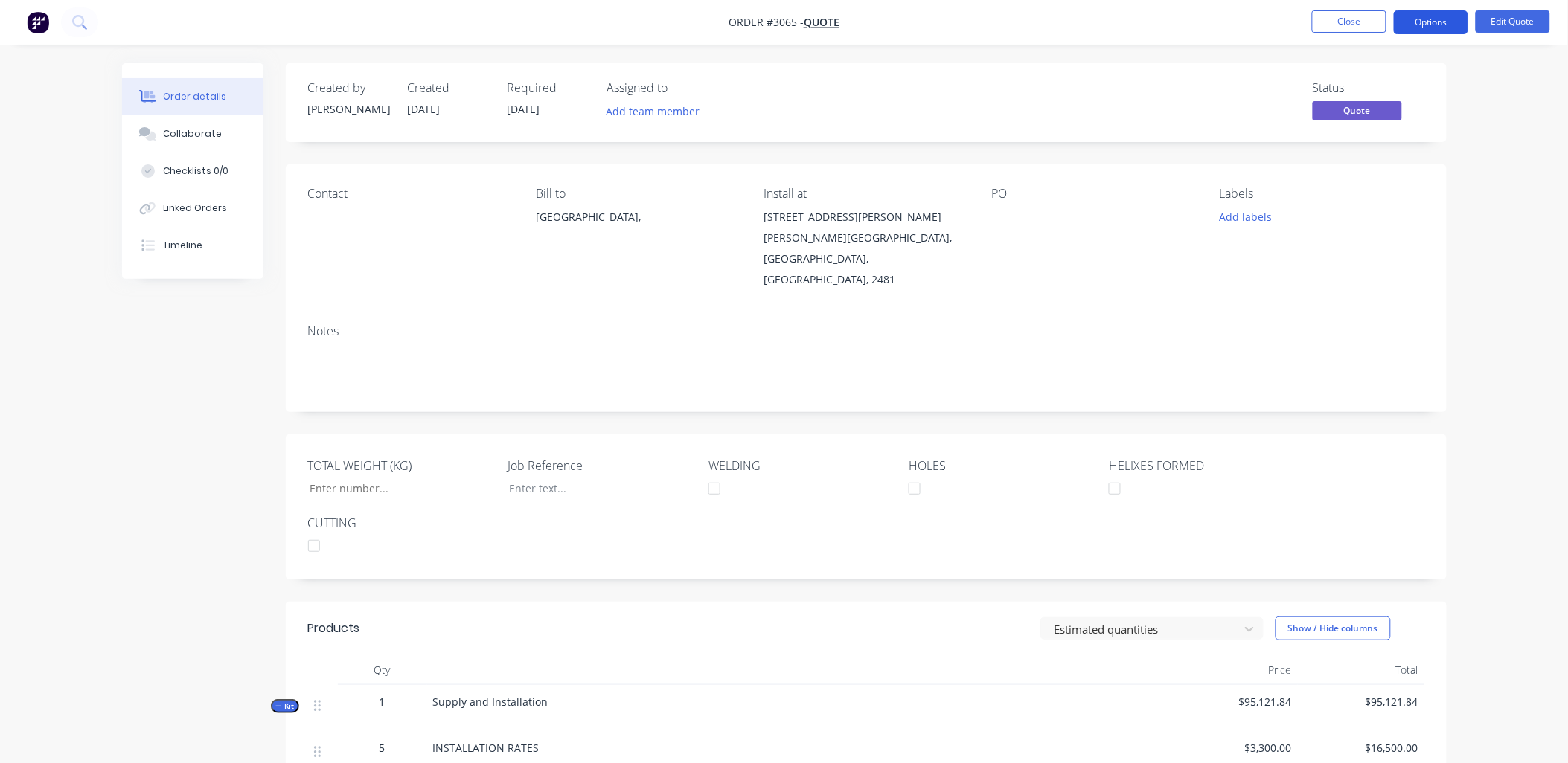
click at [1431, 21] on button "Options" at bounding box center [1431, 23] width 74 height 24
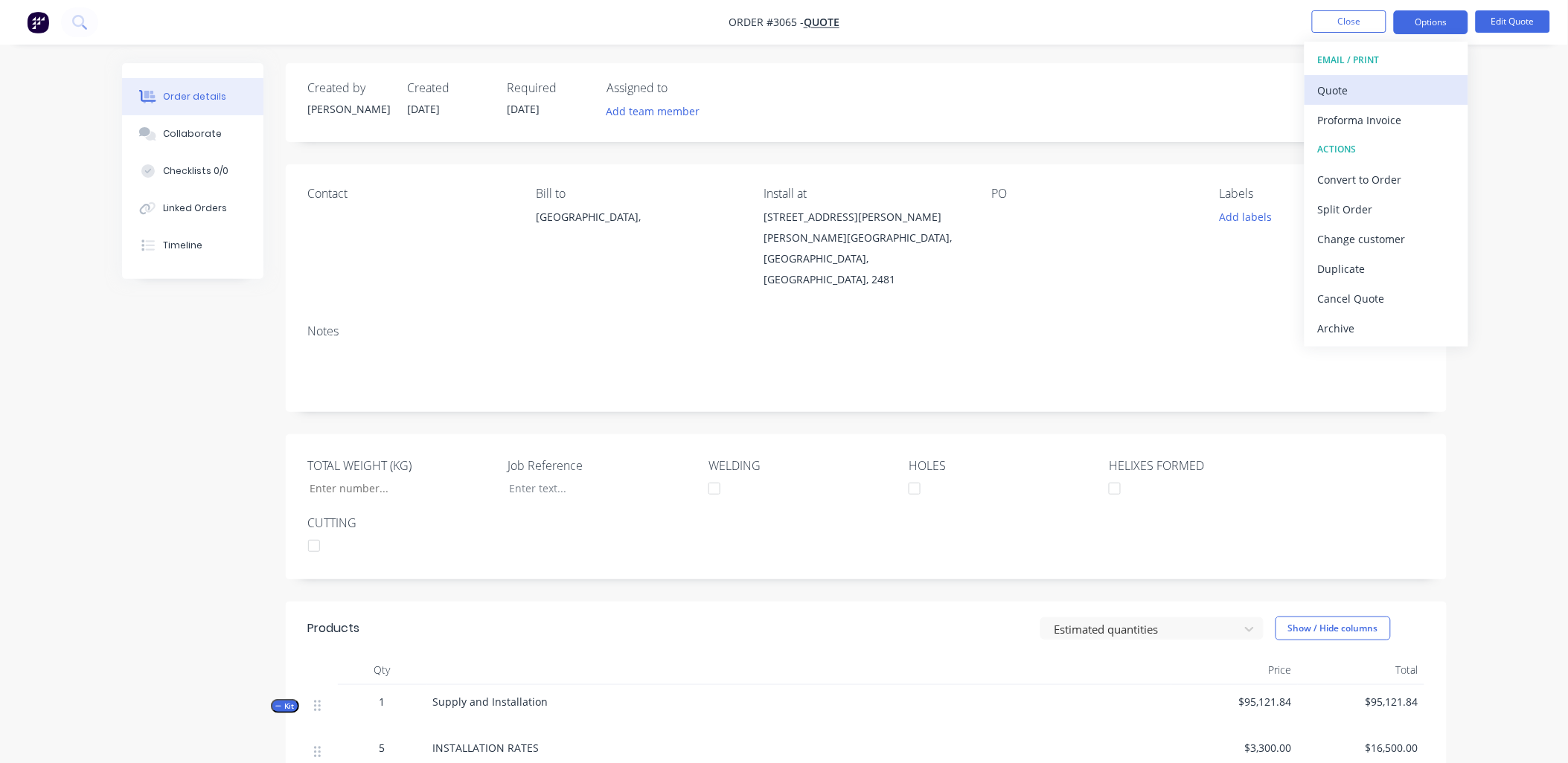
click at [1370, 86] on div "Quote" at bounding box center [1387, 91] width 137 height 22
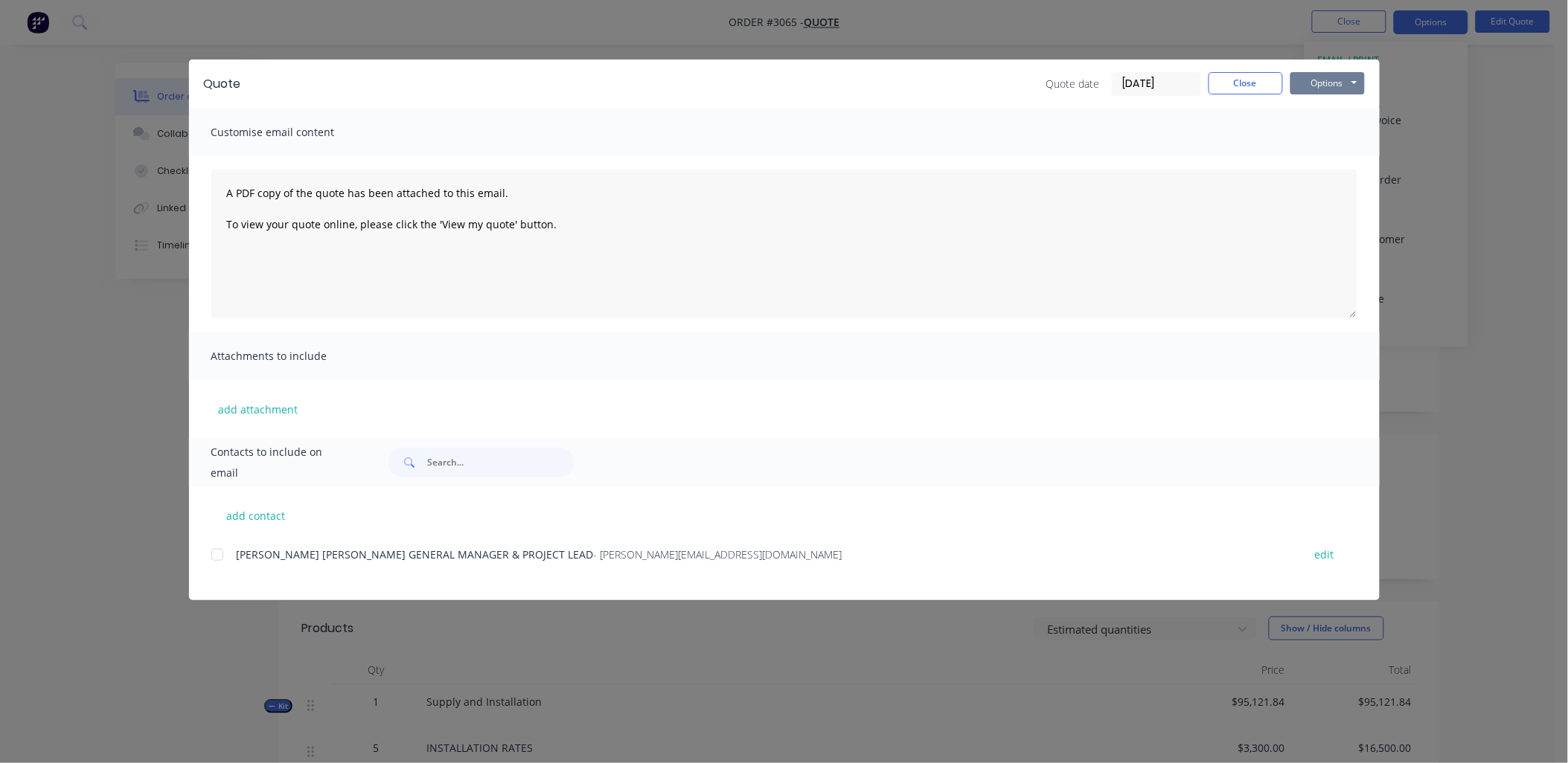
click at [1346, 84] on button "Options" at bounding box center [1327, 83] width 74 height 23
click at [1342, 140] on button "Print" at bounding box center [1338, 134] width 96 height 25
click at [1319, 85] on button "Options" at bounding box center [1327, 83] width 74 height 23
click at [1326, 107] on button "Preview" at bounding box center [1338, 109] width 96 height 25
click at [1522, 166] on div "Quote Quote date [DATE] Close Options Preview Print Email Customise email conte…" at bounding box center [784, 382] width 1568 height 763
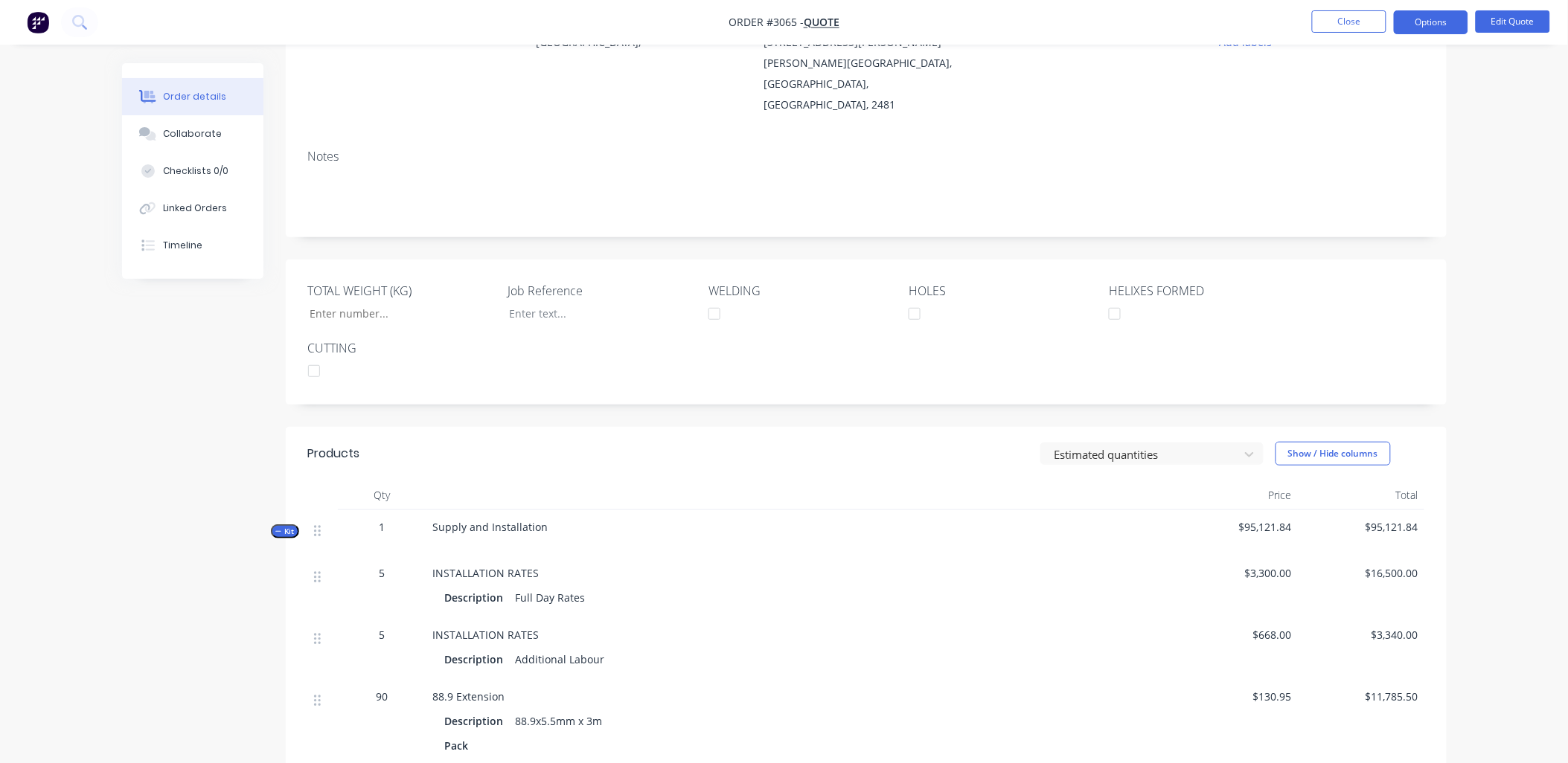
scroll to position [125, 0]
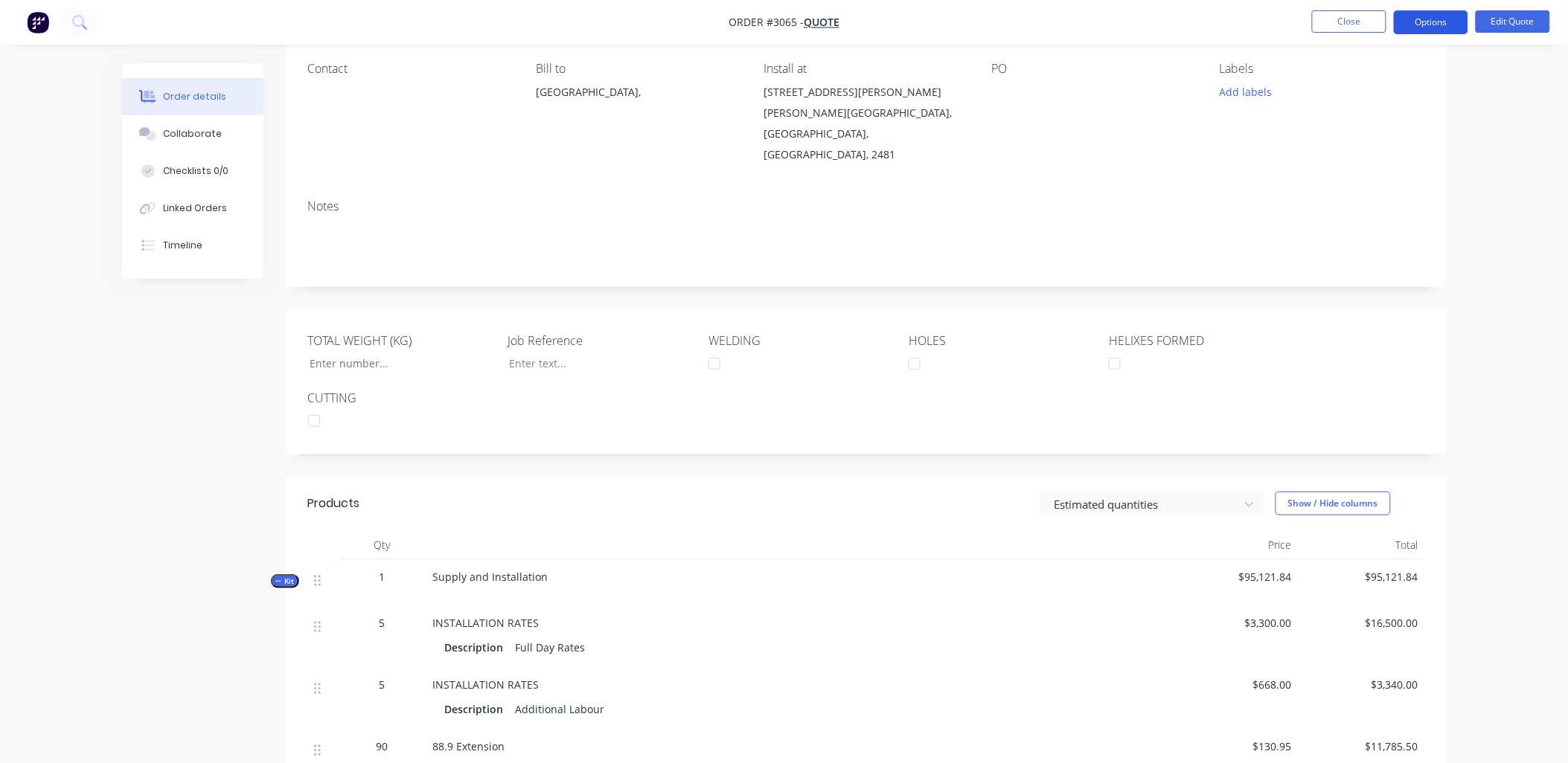
click at [1445, 28] on button "Options" at bounding box center [1431, 23] width 74 height 24
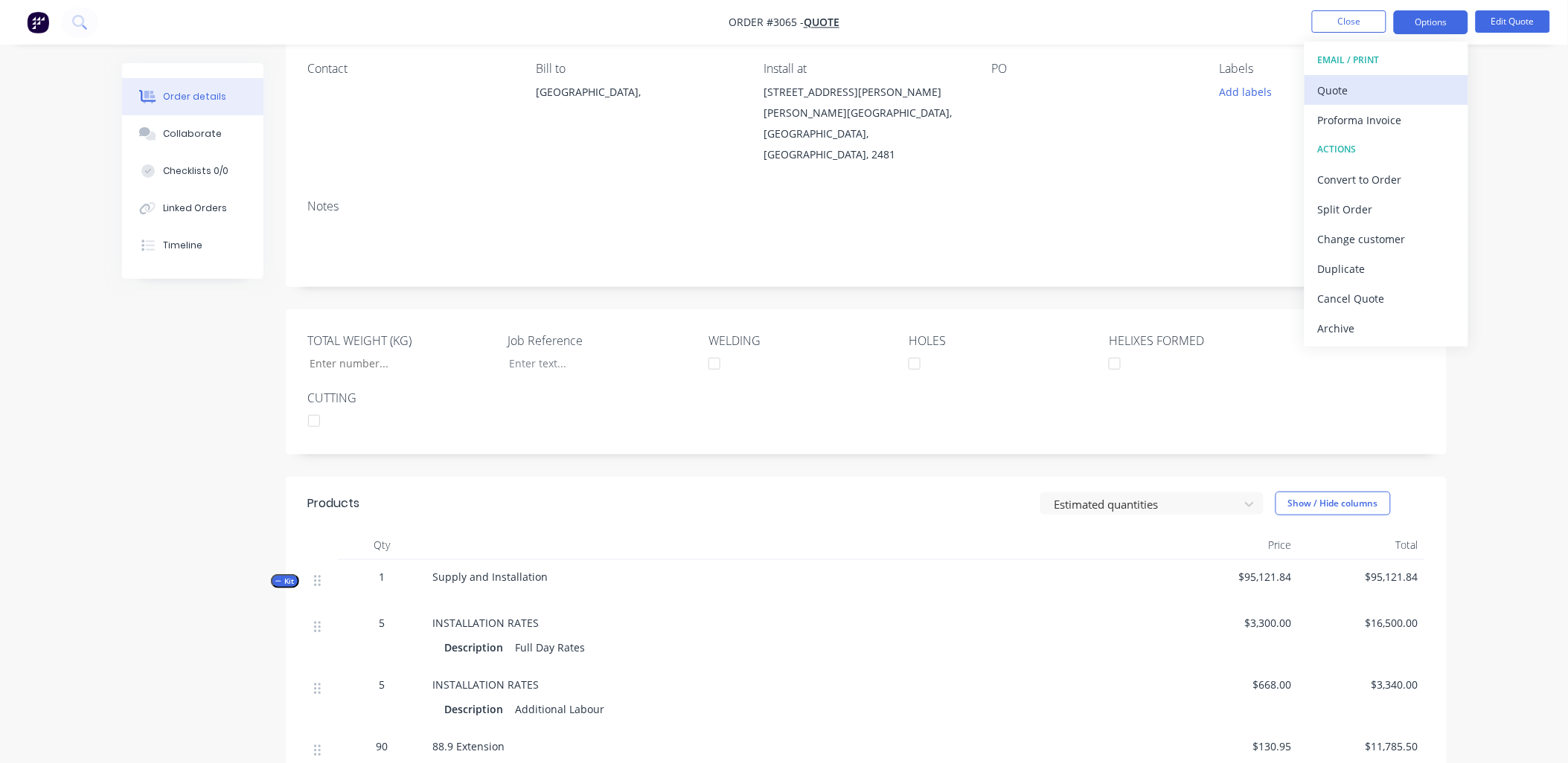
click at [1370, 84] on div "Quote" at bounding box center [1387, 91] width 137 height 22
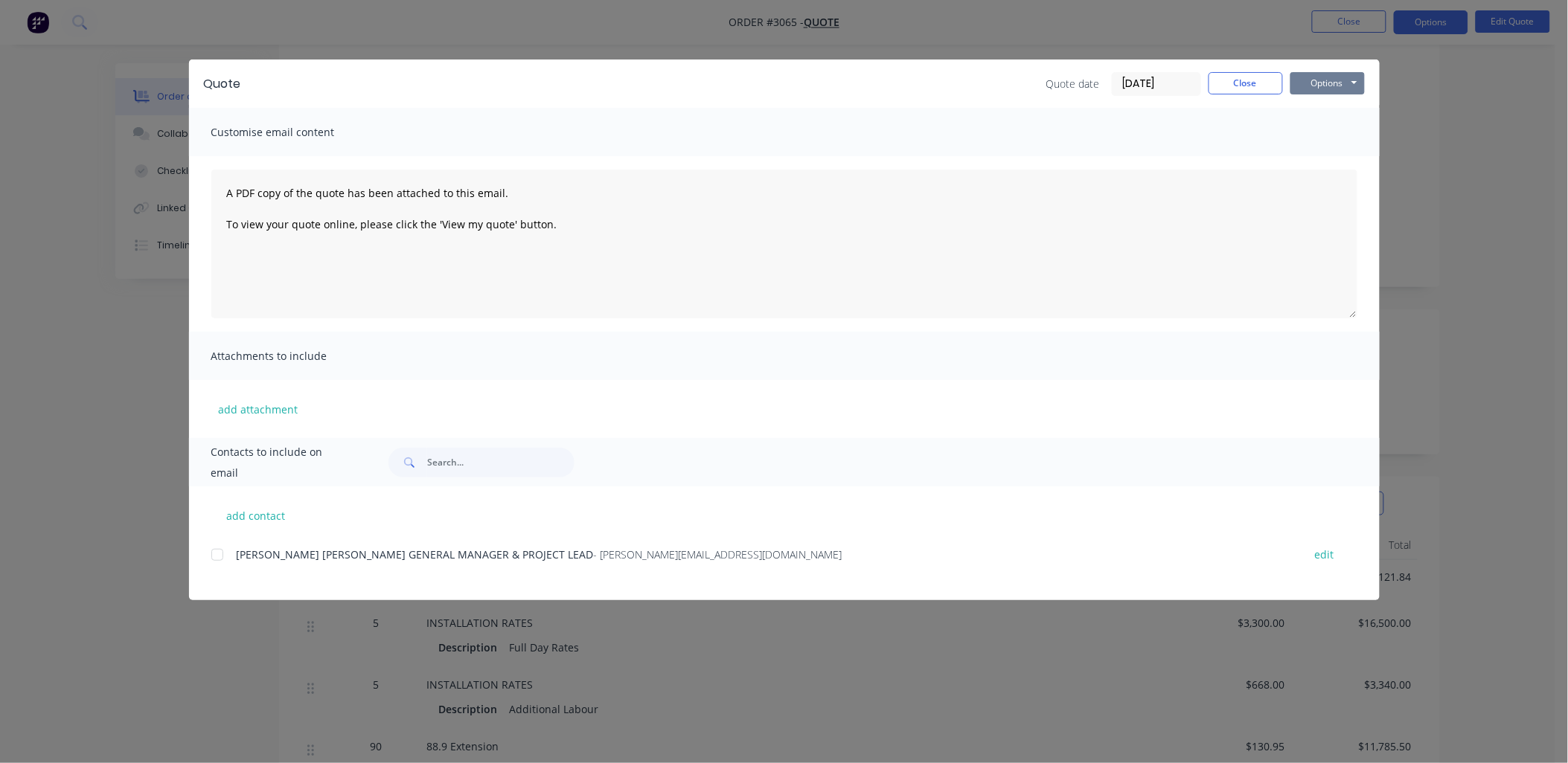
click at [1349, 84] on button "Options" at bounding box center [1327, 83] width 74 height 23
click at [1327, 113] on button "Preview" at bounding box center [1338, 109] width 96 height 25
click at [1533, 175] on div "Quote Quote date [DATE] Close Options Preview Print Email Customise email conte…" at bounding box center [784, 382] width 1568 height 763
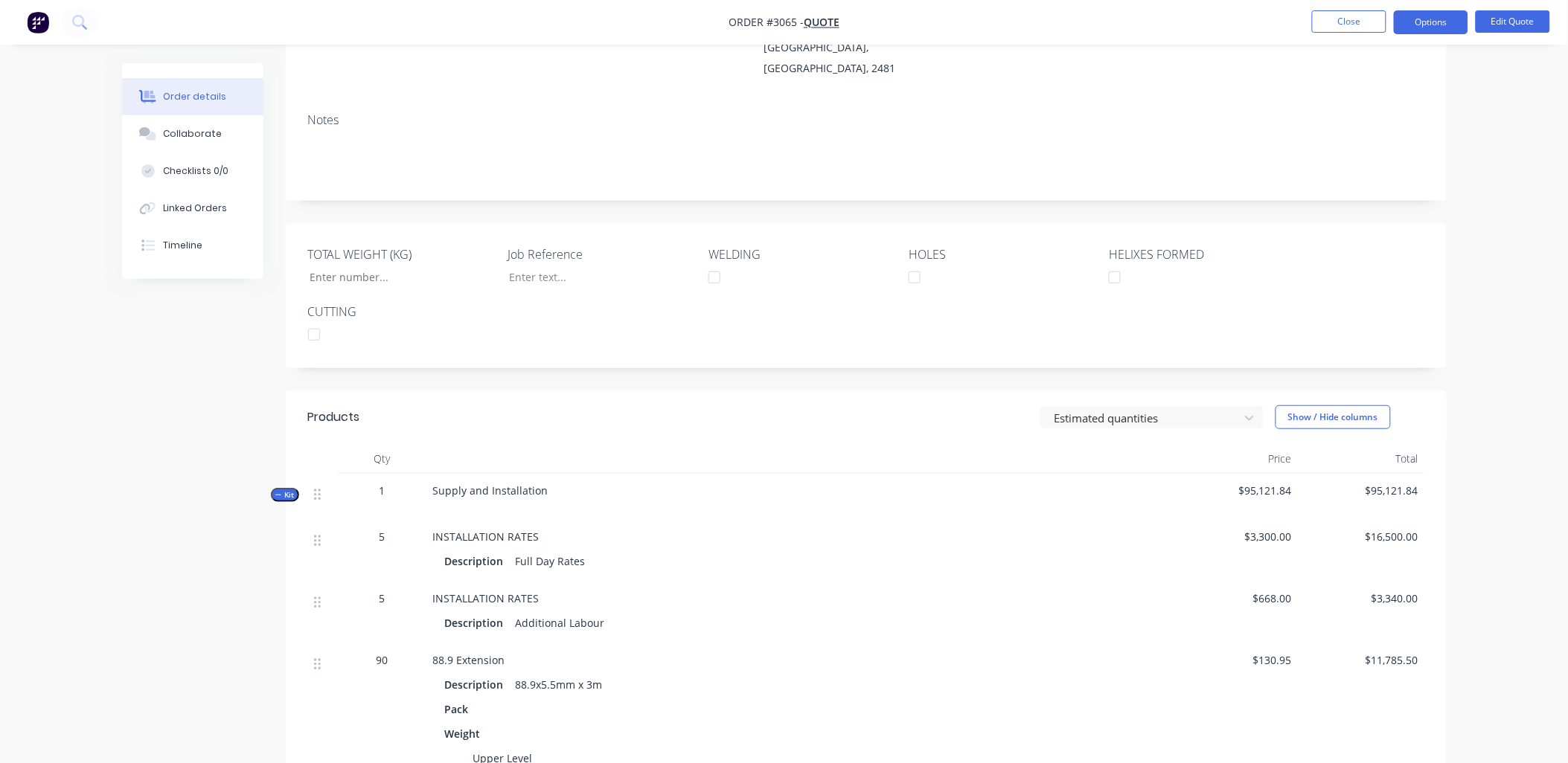
scroll to position [0, 0]
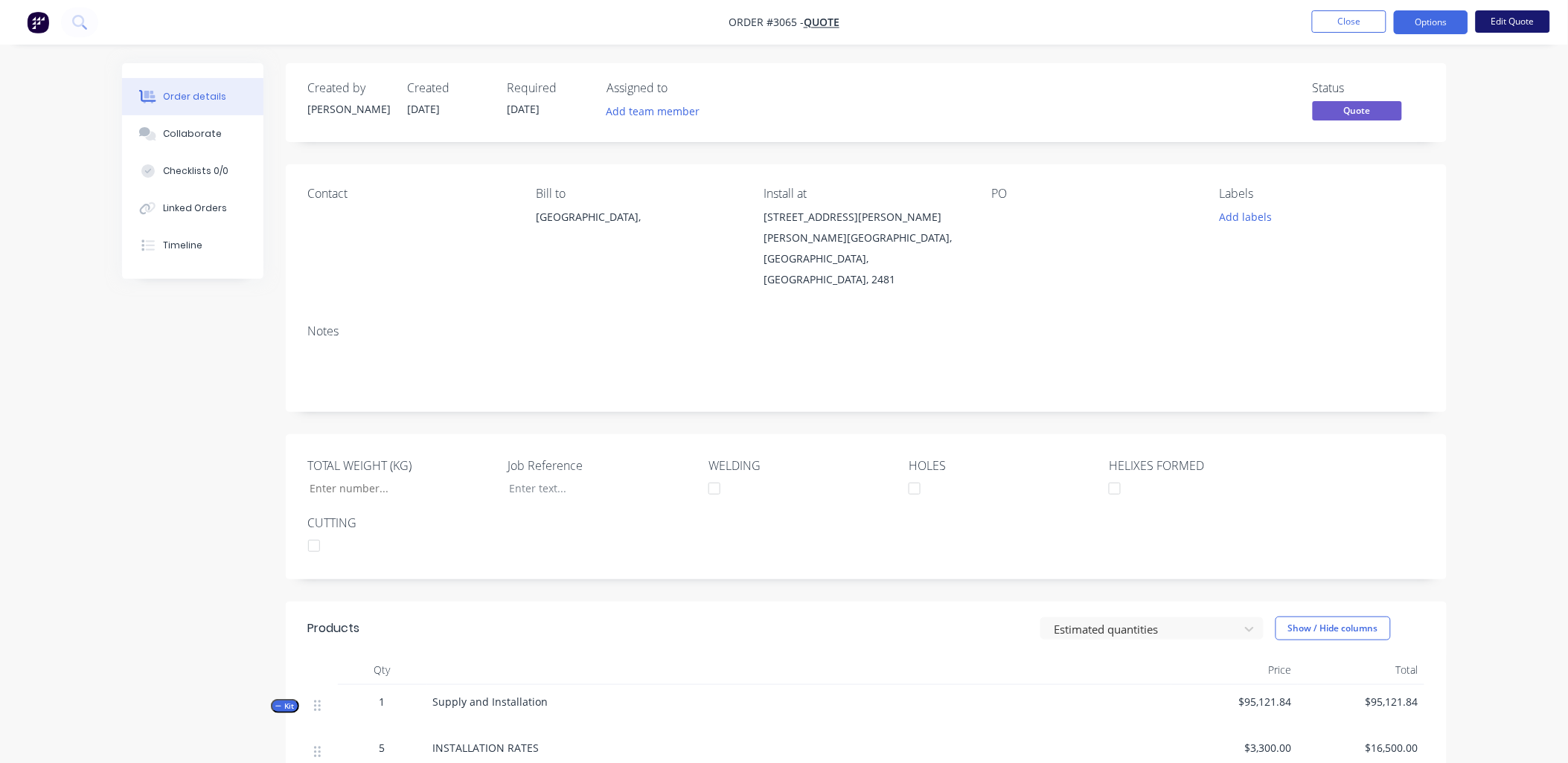
click at [1528, 20] on button "Edit Quote" at bounding box center [1513, 22] width 74 height 23
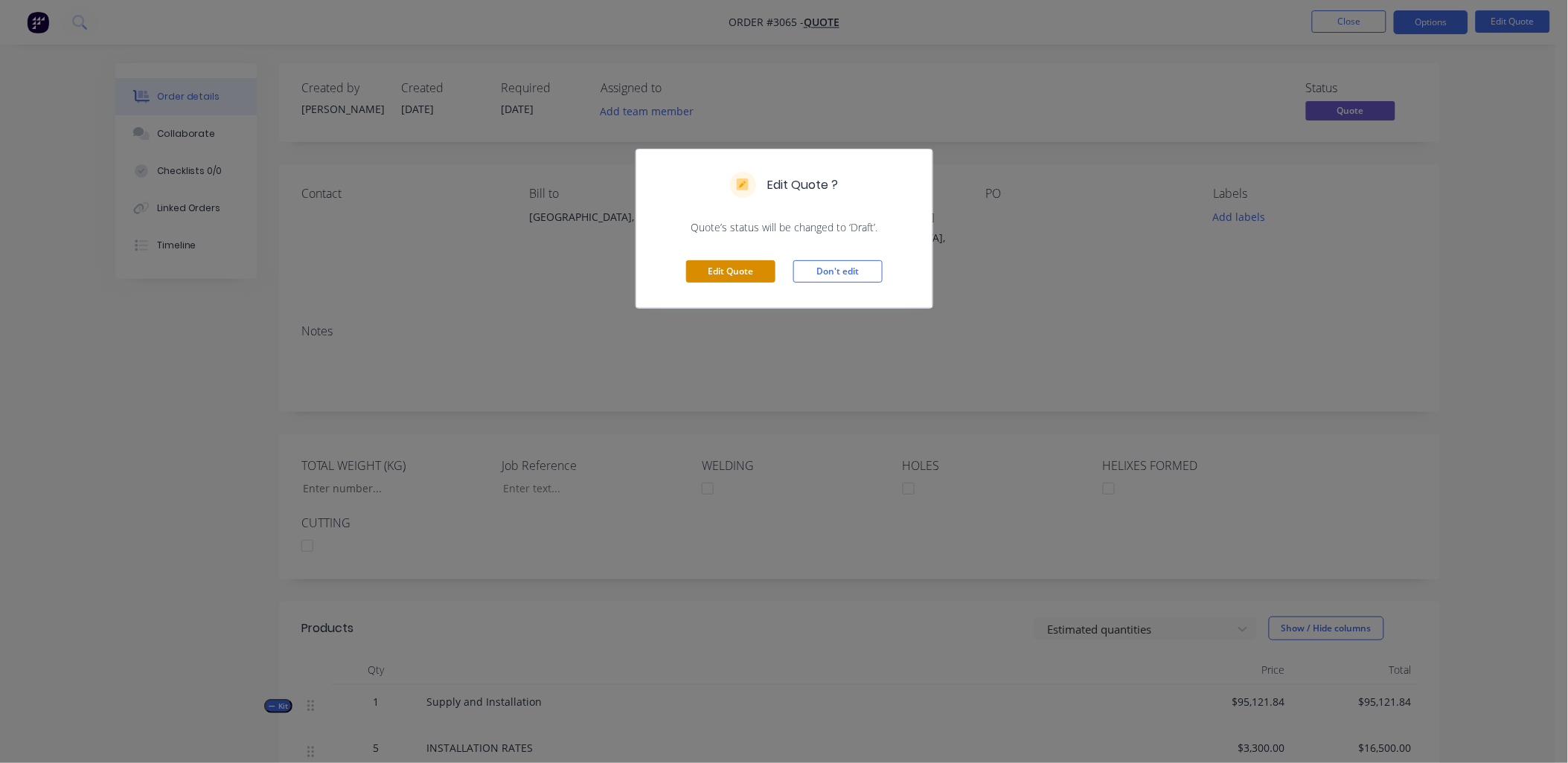
click at [757, 276] on button "Edit Quote" at bounding box center [731, 271] width 90 height 23
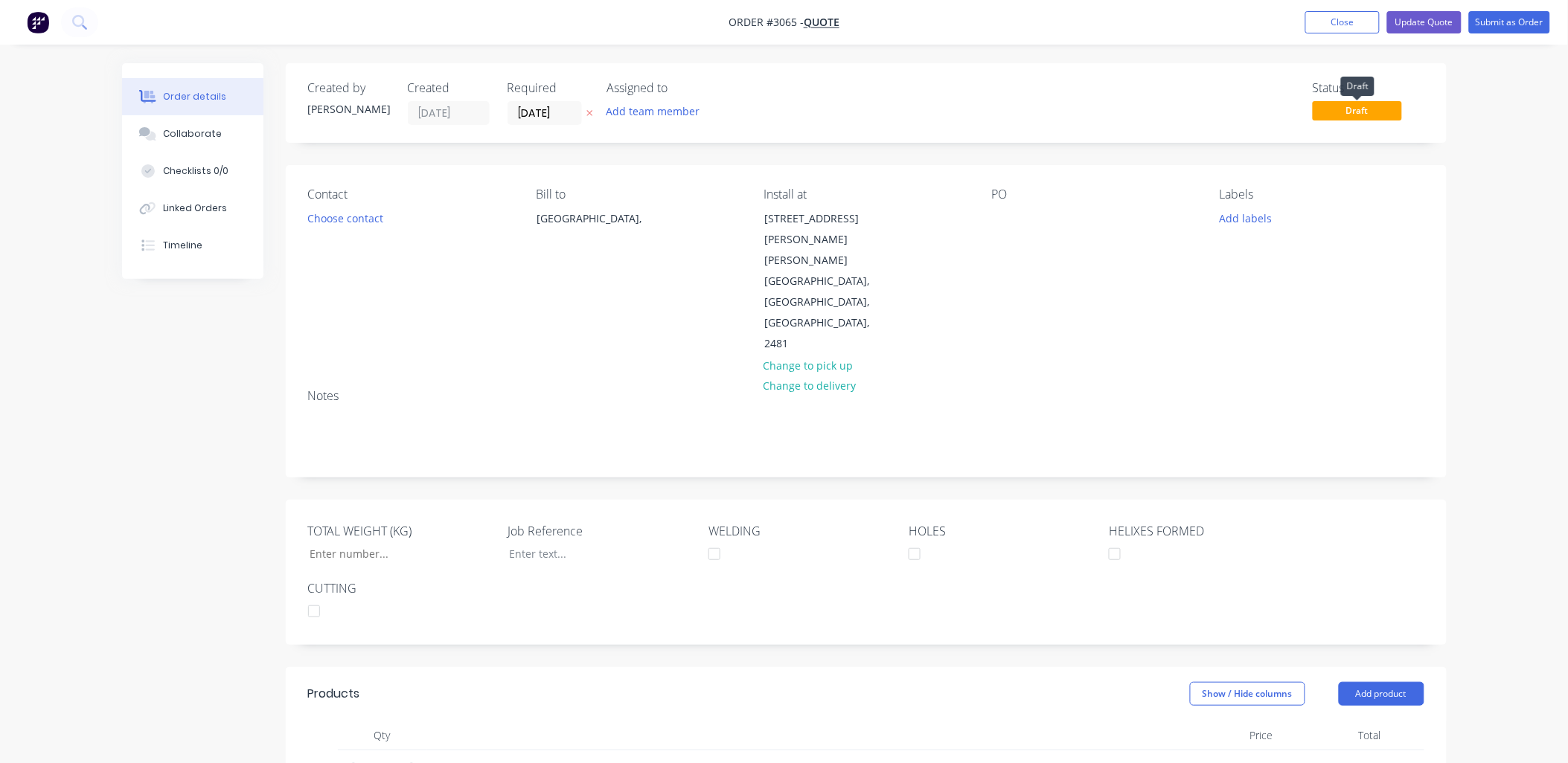
click at [1394, 109] on span "Draft" at bounding box center [1357, 110] width 90 height 19
click at [1420, 24] on button "Update Quote" at bounding box center [1424, 22] width 74 height 23
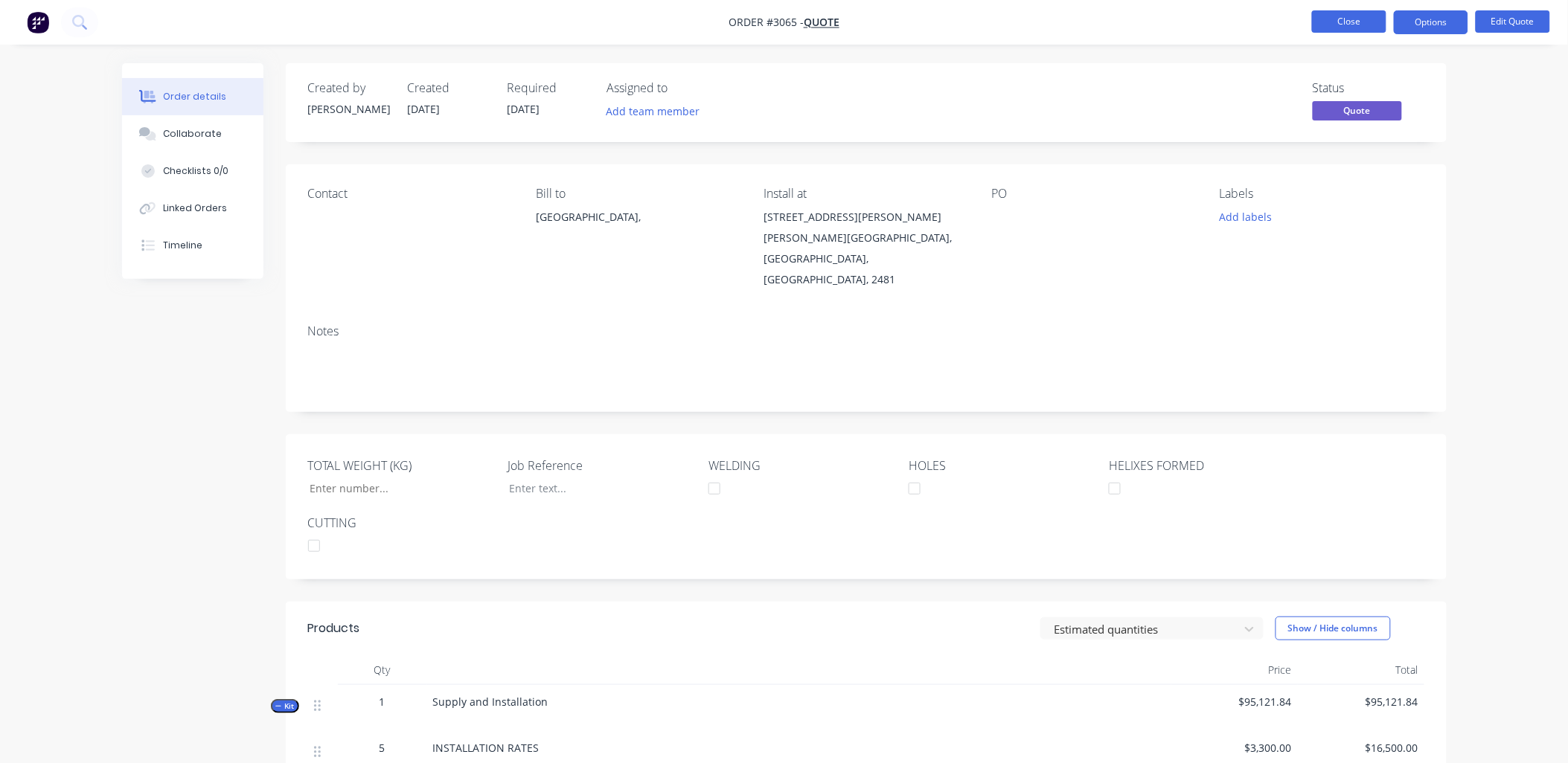
click at [1368, 23] on button "Close" at bounding box center [1349, 22] width 74 height 23
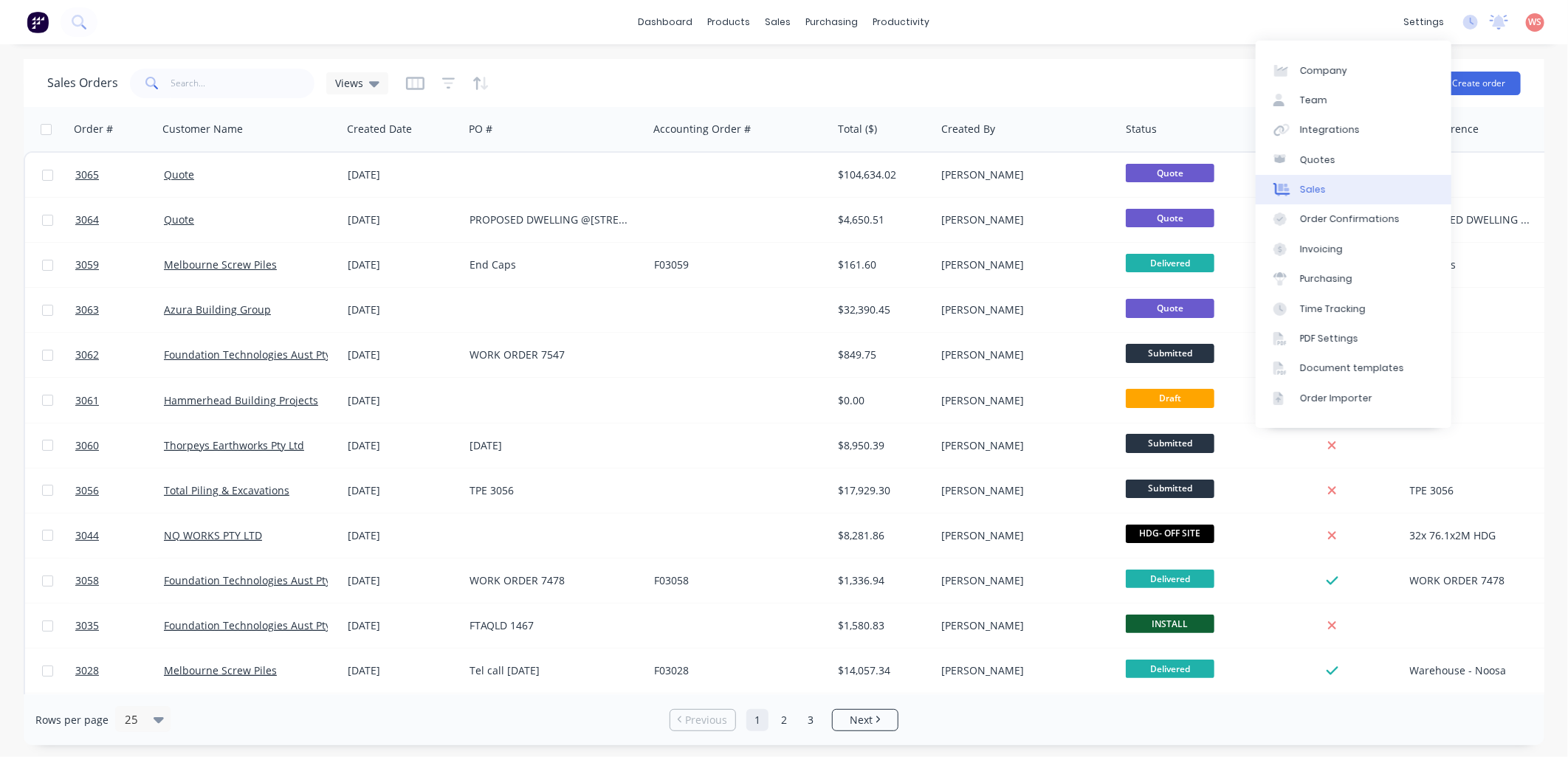
click at [1308, 193] on div "Sales" at bounding box center [1313, 190] width 25 height 14
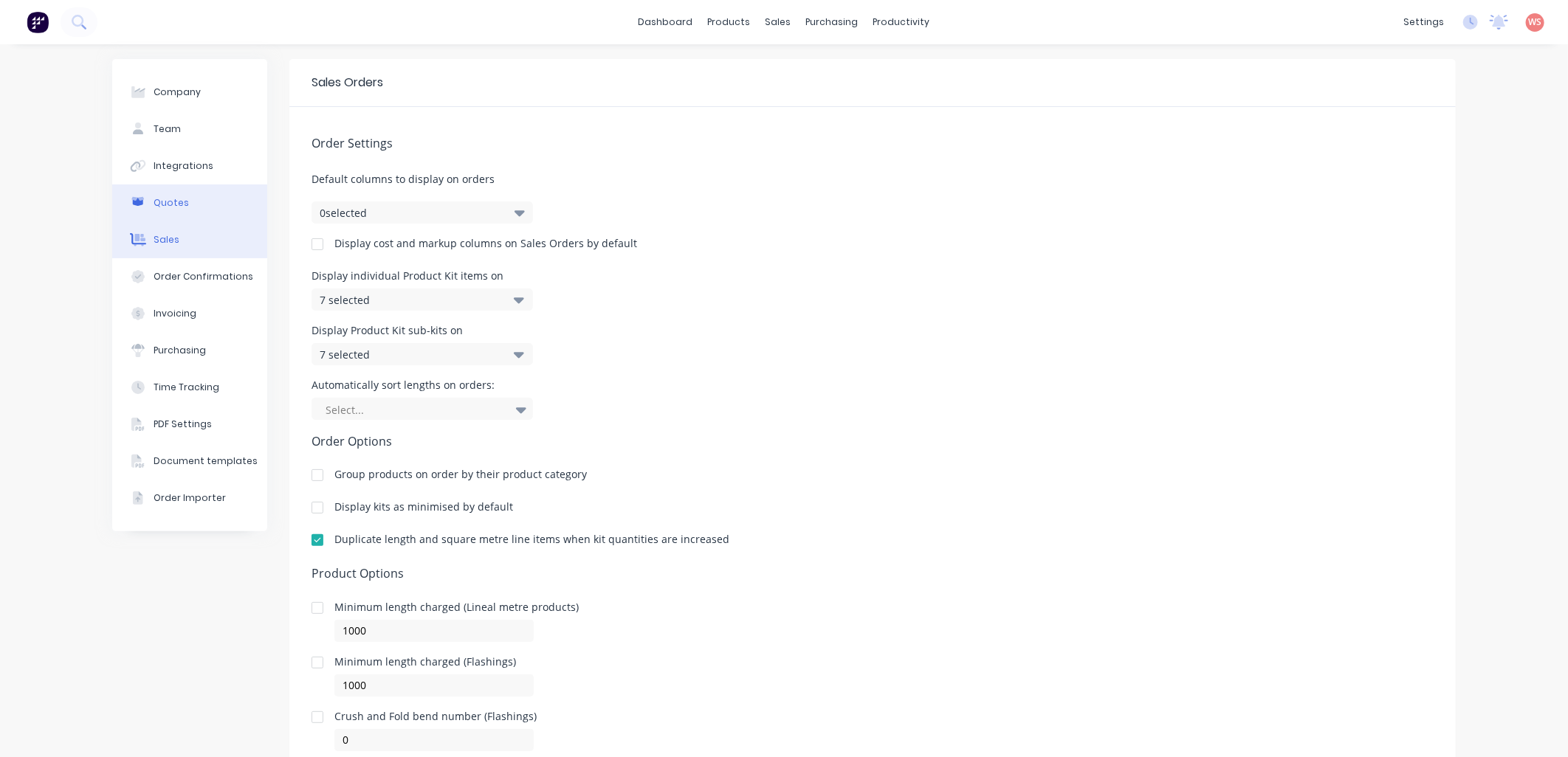
click at [173, 198] on div "Quotes" at bounding box center [171, 203] width 35 height 14
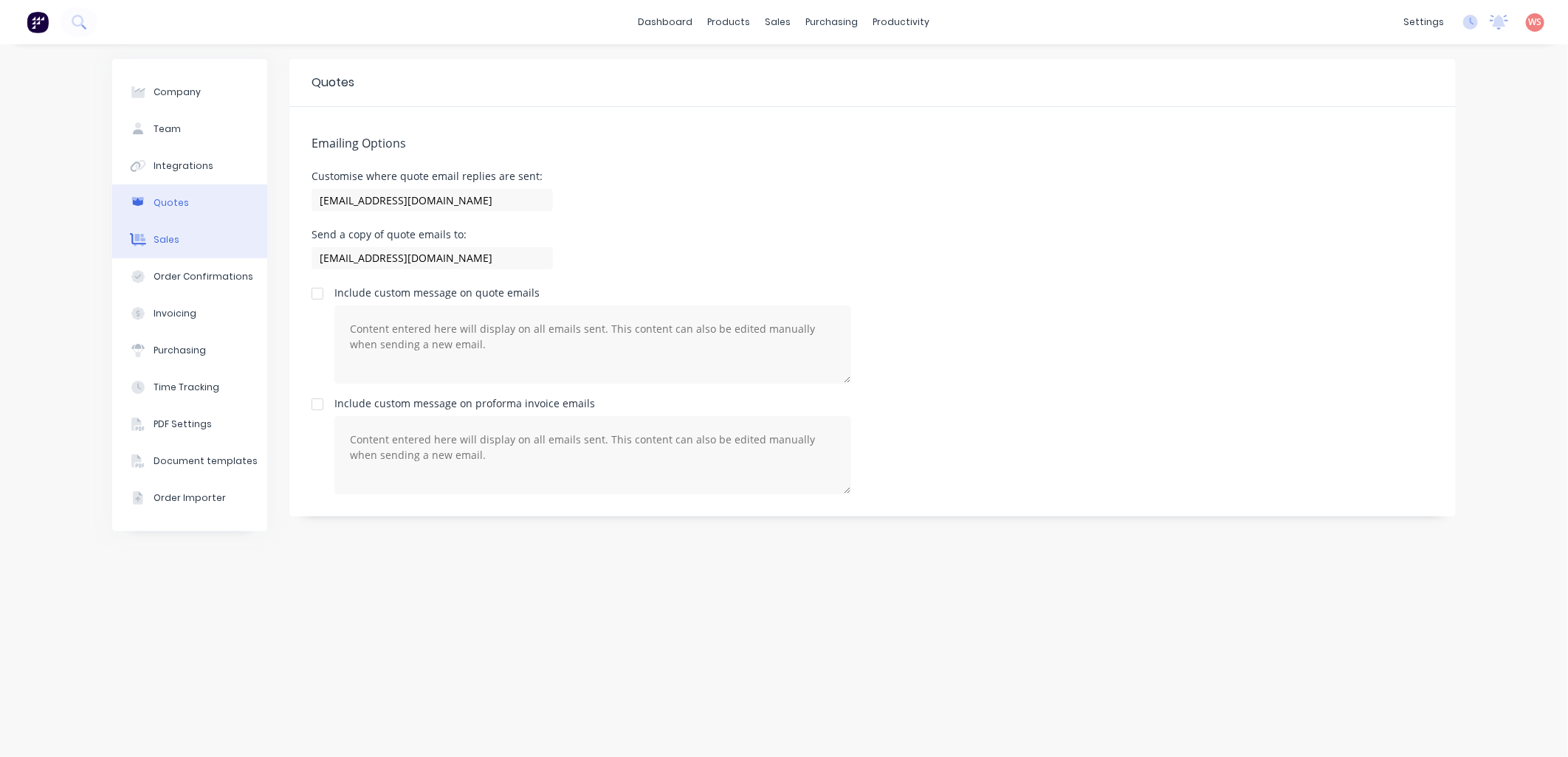
click at [182, 237] on button "Sales" at bounding box center [190, 240] width 155 height 37
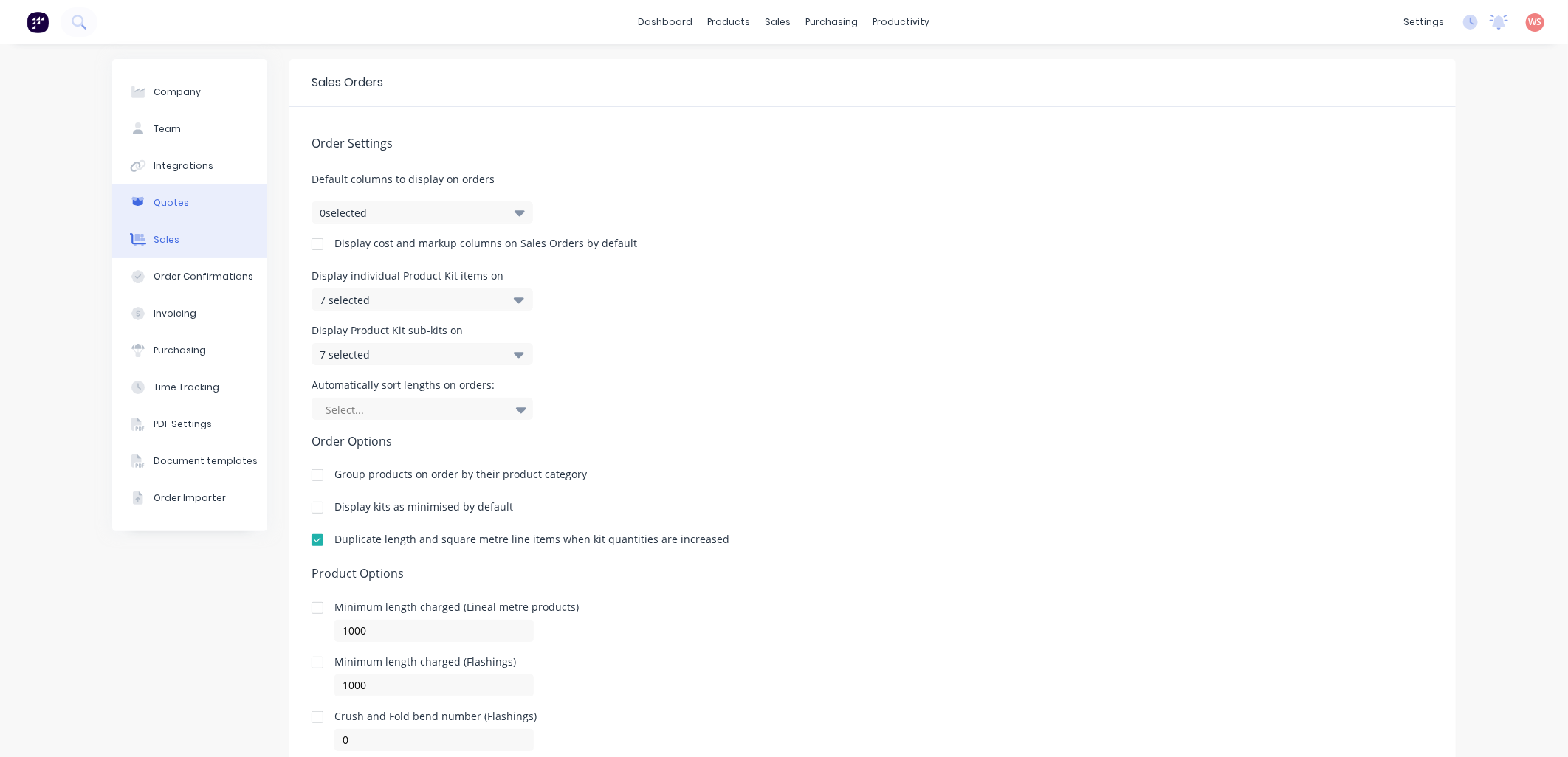
click at [160, 197] on div "Quotes" at bounding box center [171, 203] width 35 height 14
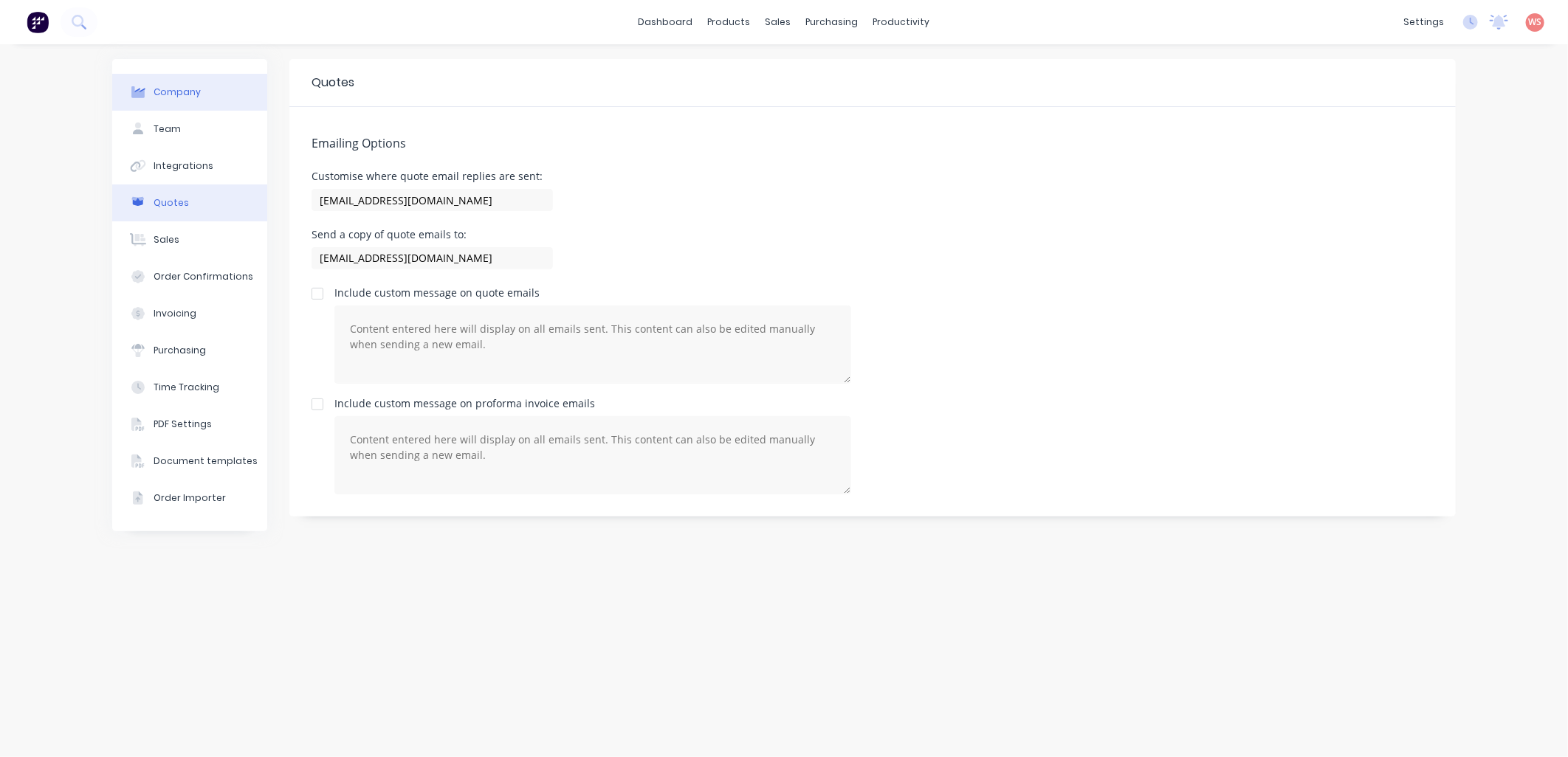
click at [190, 94] on div "Company" at bounding box center [177, 93] width 47 height 14
select select "AU"
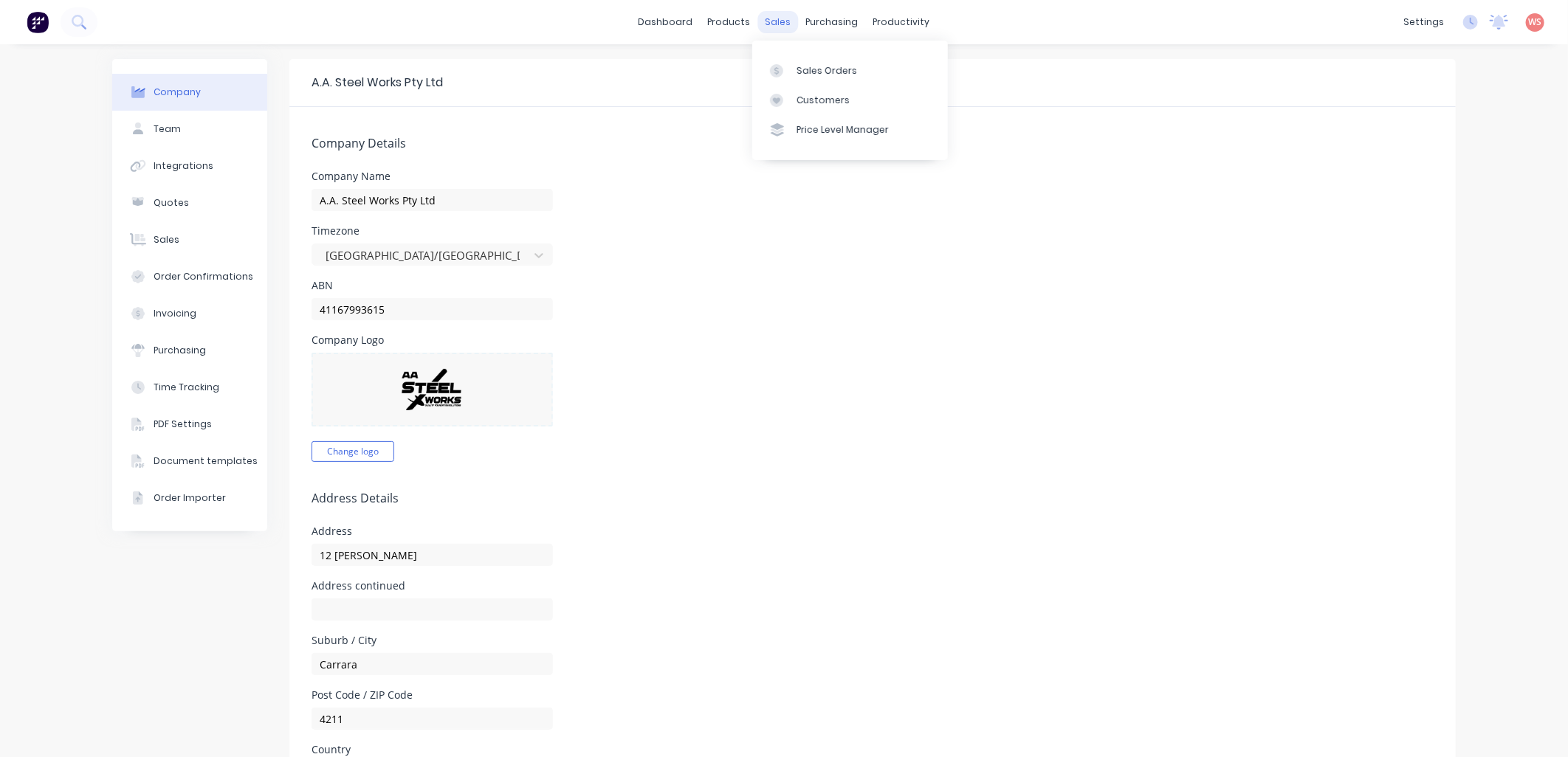
click at [776, 24] on div "sales" at bounding box center [779, 22] width 41 height 22
click at [814, 76] on div "Sales Orders" at bounding box center [827, 71] width 61 height 14
